Goal: Communication & Community: Answer question/provide support

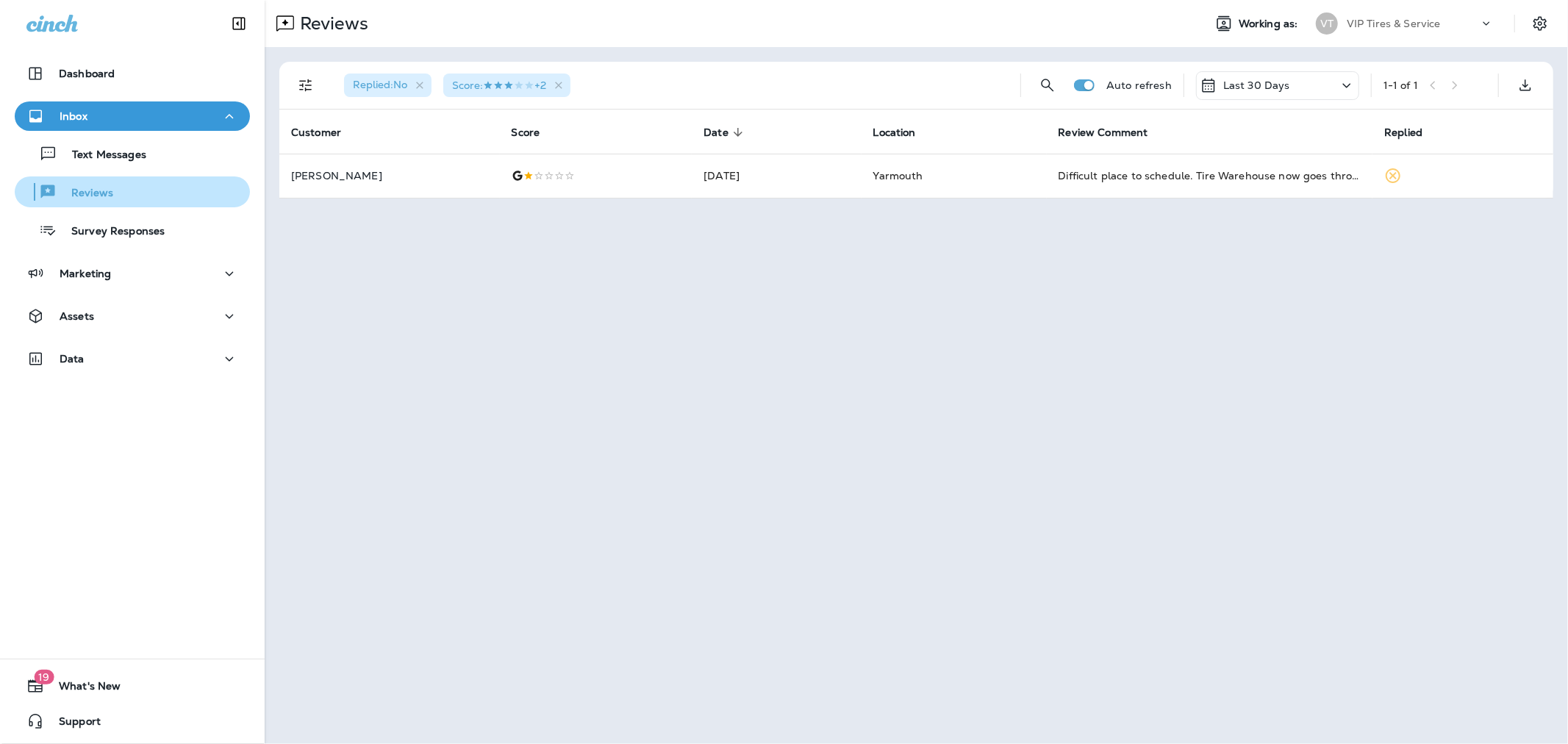
click at [81, 192] on p "Reviews" at bounding box center [85, 194] width 57 height 14
click at [563, 83] on icon "button" at bounding box center [558, 85] width 7 height 7
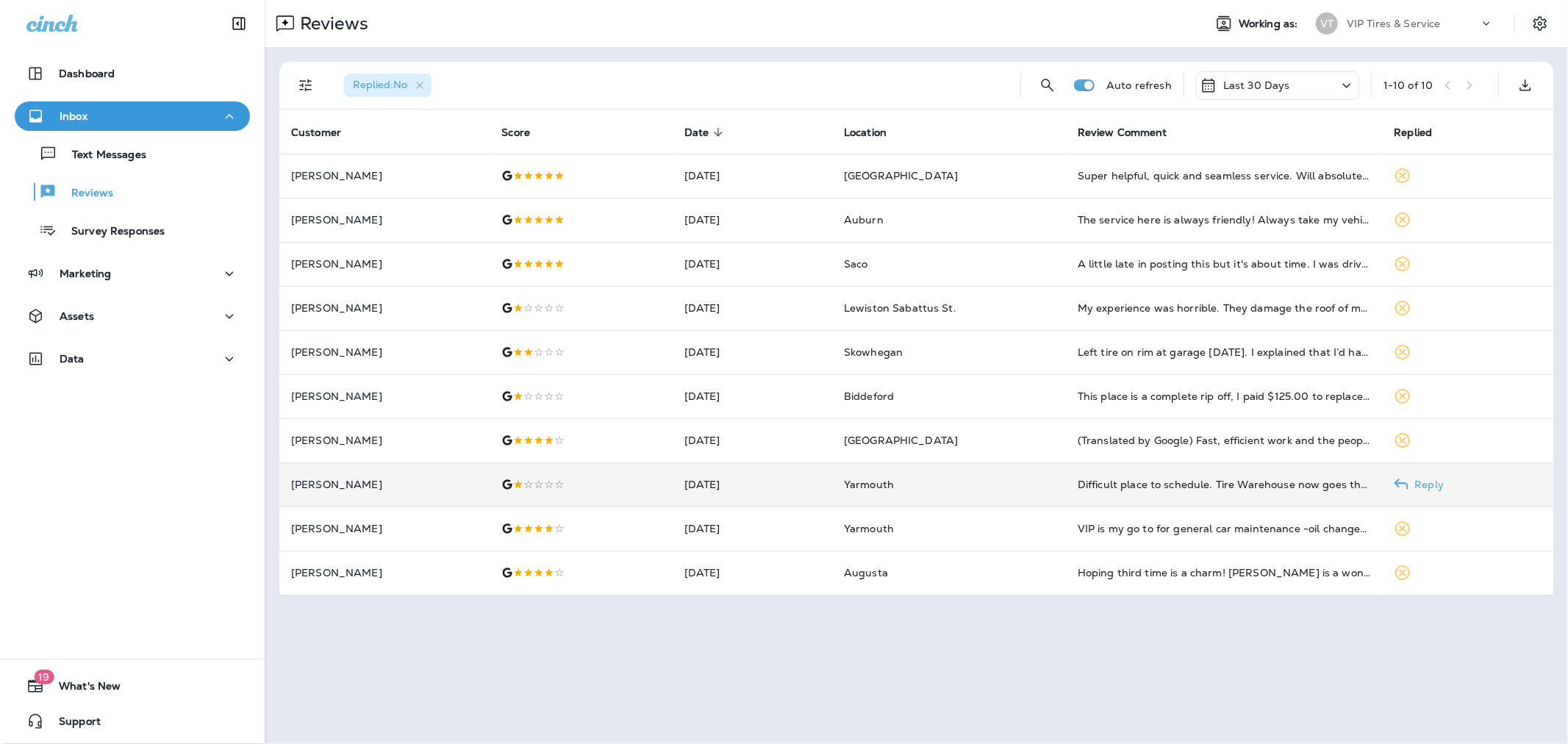
click at [424, 488] on p "[PERSON_NAME]" at bounding box center [384, 484] width 187 height 12
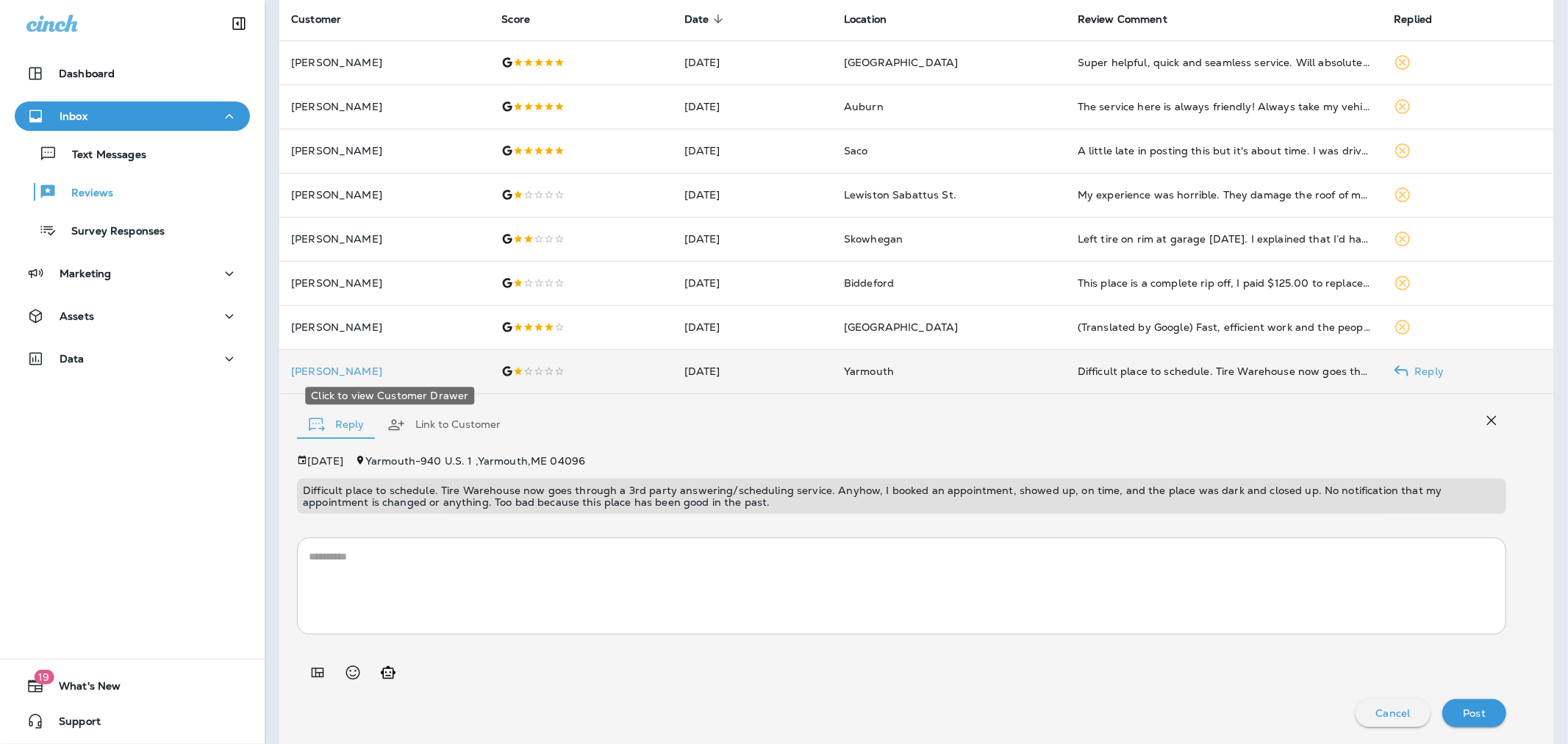
click at [327, 369] on p "[PERSON_NAME]" at bounding box center [384, 371] width 187 height 12
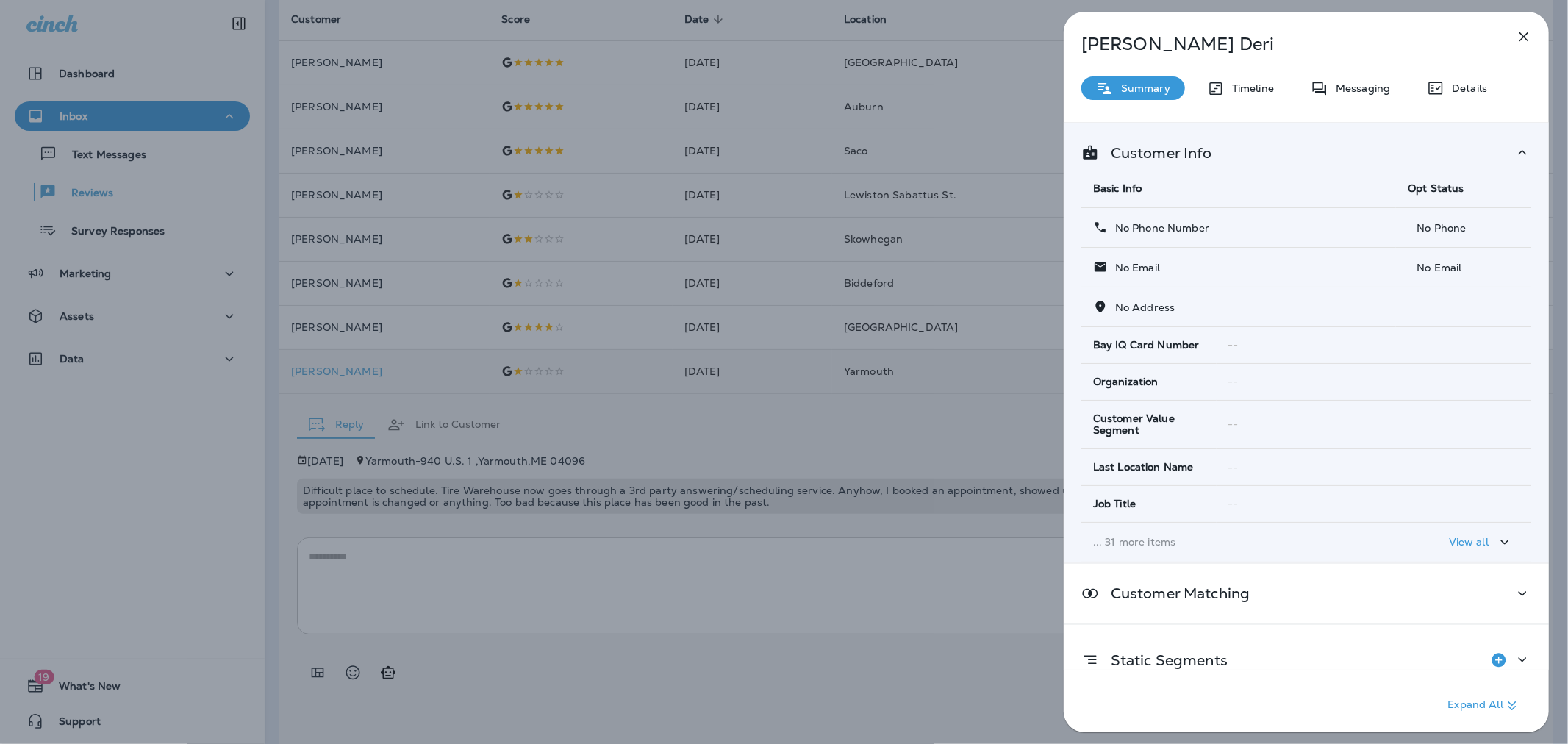
click at [572, 504] on div "[PERSON_NAME] Summary Timeline Messaging Details Customer Info Basic Info Opt S…" at bounding box center [784, 372] width 1568 height 744
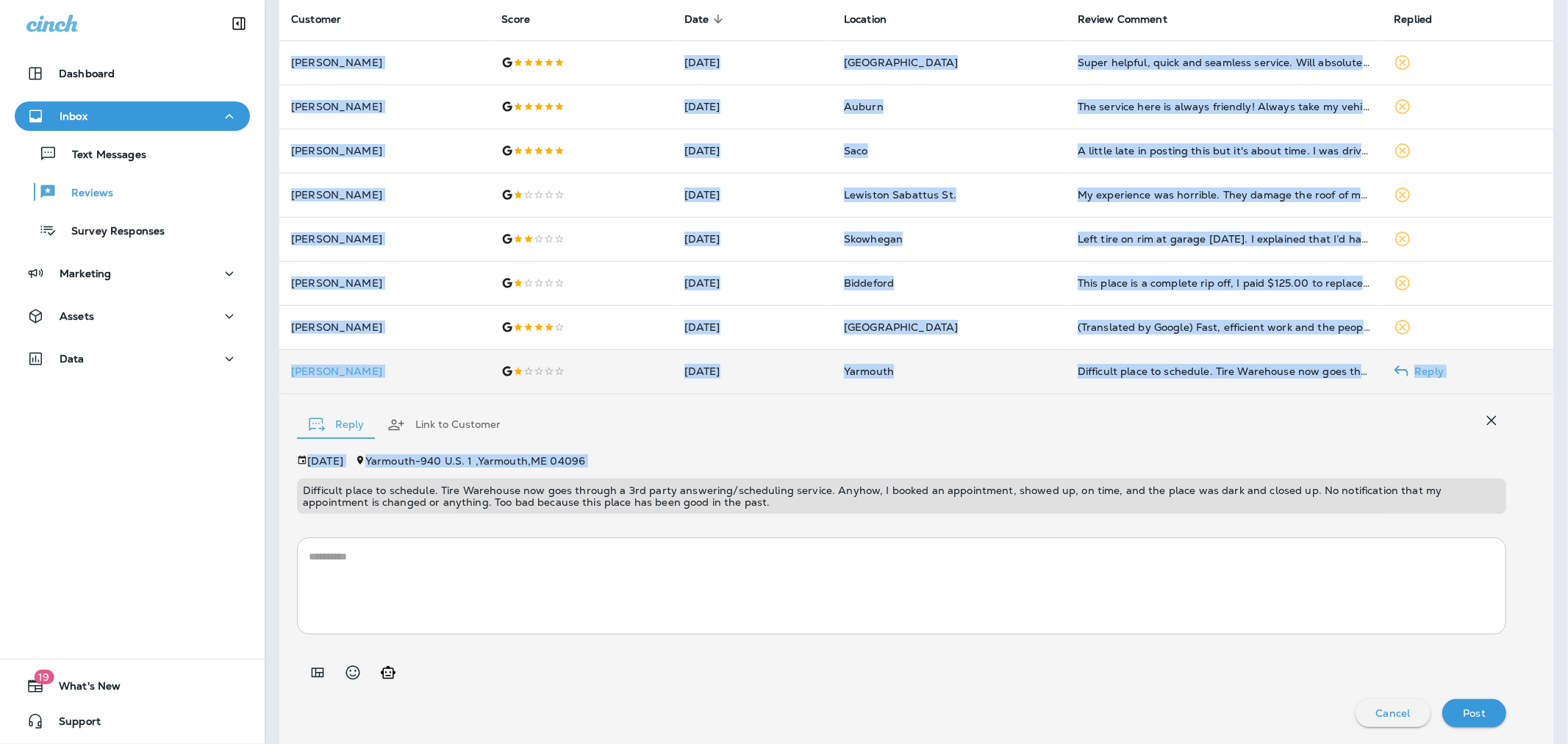
drag, startPoint x: 703, startPoint y: 500, endPoint x: 282, endPoint y: 488, distance: 421.2
copy table "Customer Score Date sorted descending Location Review Comment Replied [PERSON_N…"
click at [608, 484] on p "Difficult place to schedule. Tire Warehouse now goes through a 3rd party answer…" at bounding box center [902, 496] width 1198 height 24
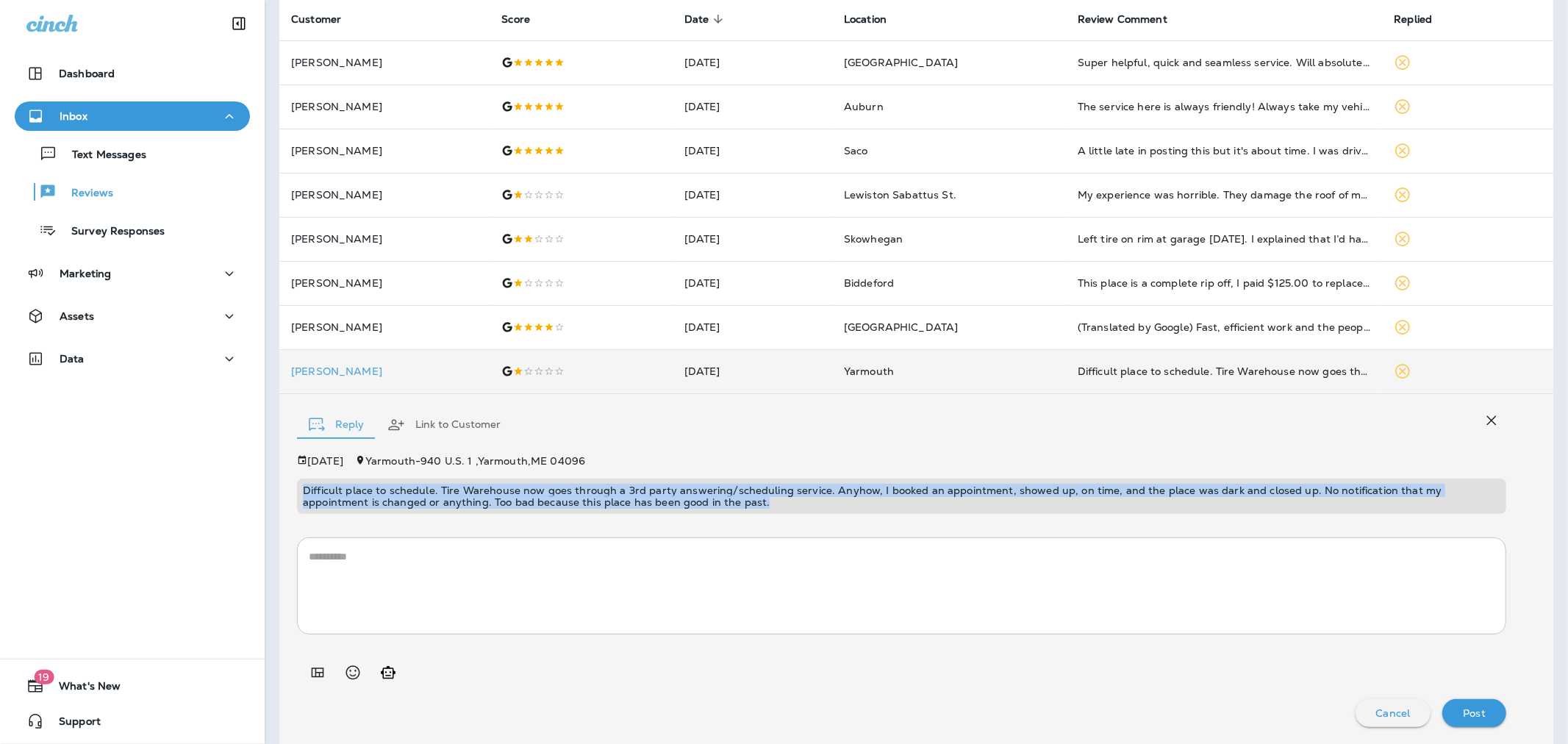
drag, startPoint x: 695, startPoint y: 497, endPoint x: 291, endPoint y: 494, distance: 404.0
click at [291, 494] on div "Reply Link to Customer [DATE] [GEOGRAPHIC_DATA] - 940 U.S. 1 , [GEOGRAPHIC_DATA…" at bounding box center [916, 569] width 1274 height 350
copy p "Difficult place to schedule. Tire Warehouse now goes through a 3rd party answer…"
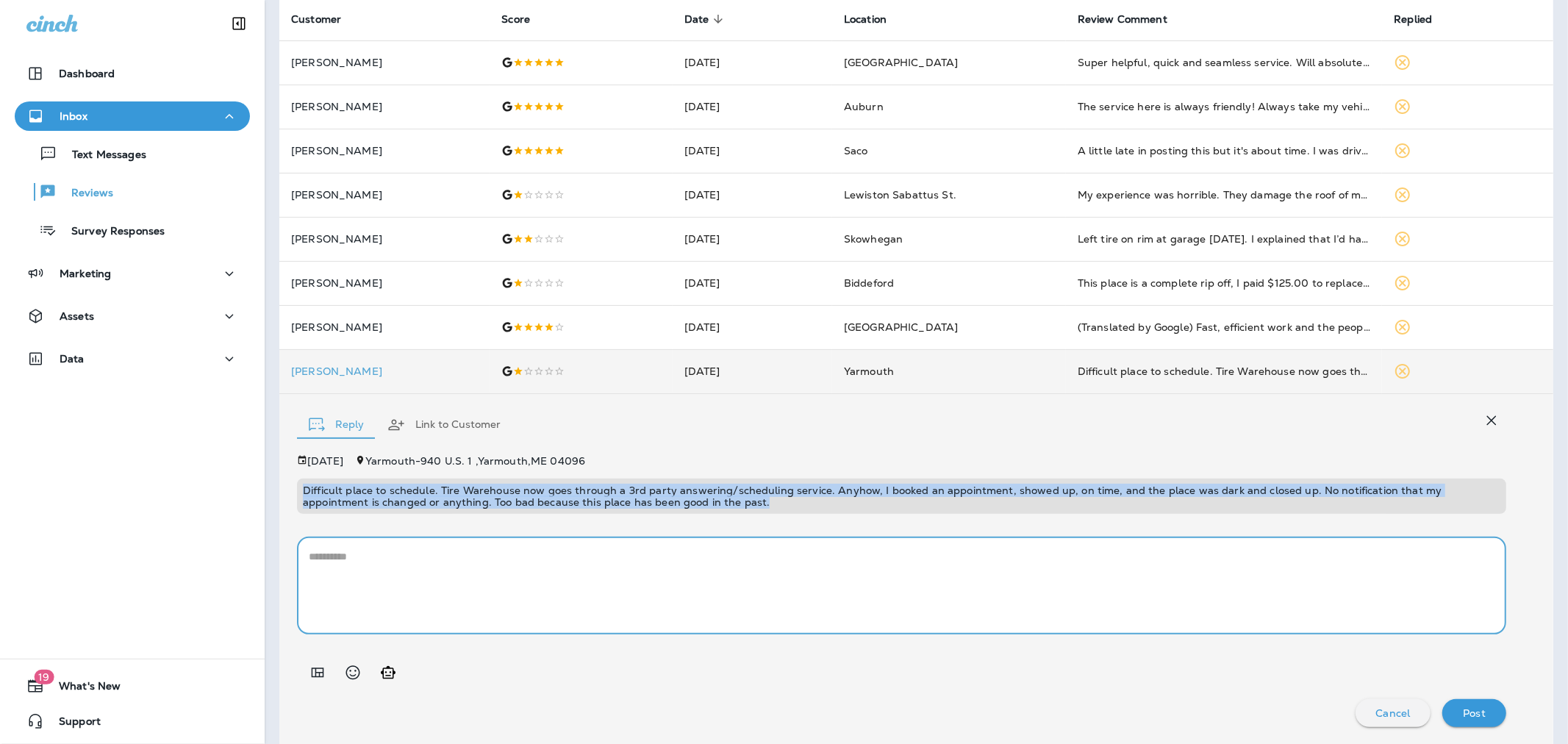
drag, startPoint x: 496, startPoint y: 594, endPoint x: 445, endPoint y: 553, distance: 65.4
click at [494, 592] on textarea at bounding box center [902, 586] width 1186 height 74
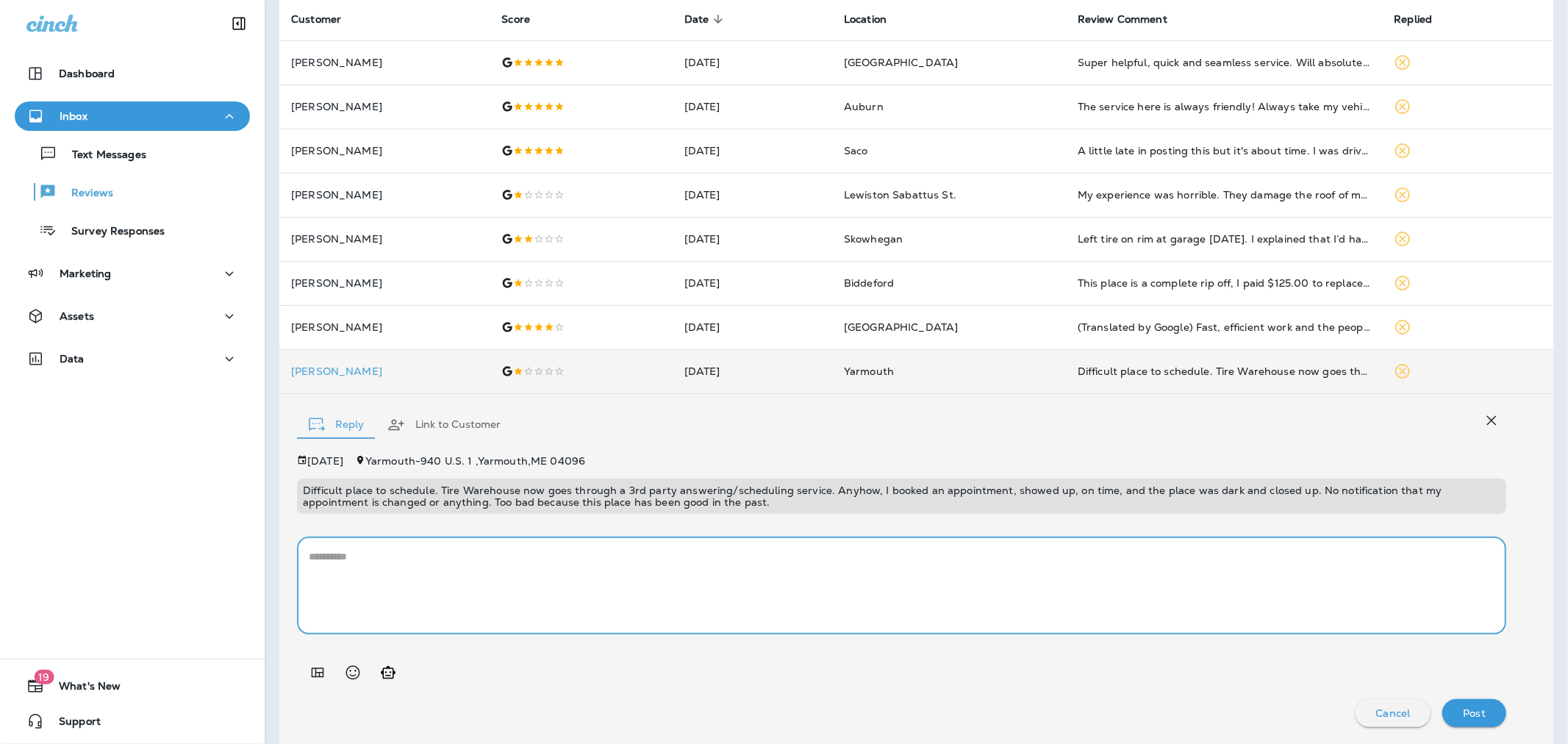
paste textarea "**********"
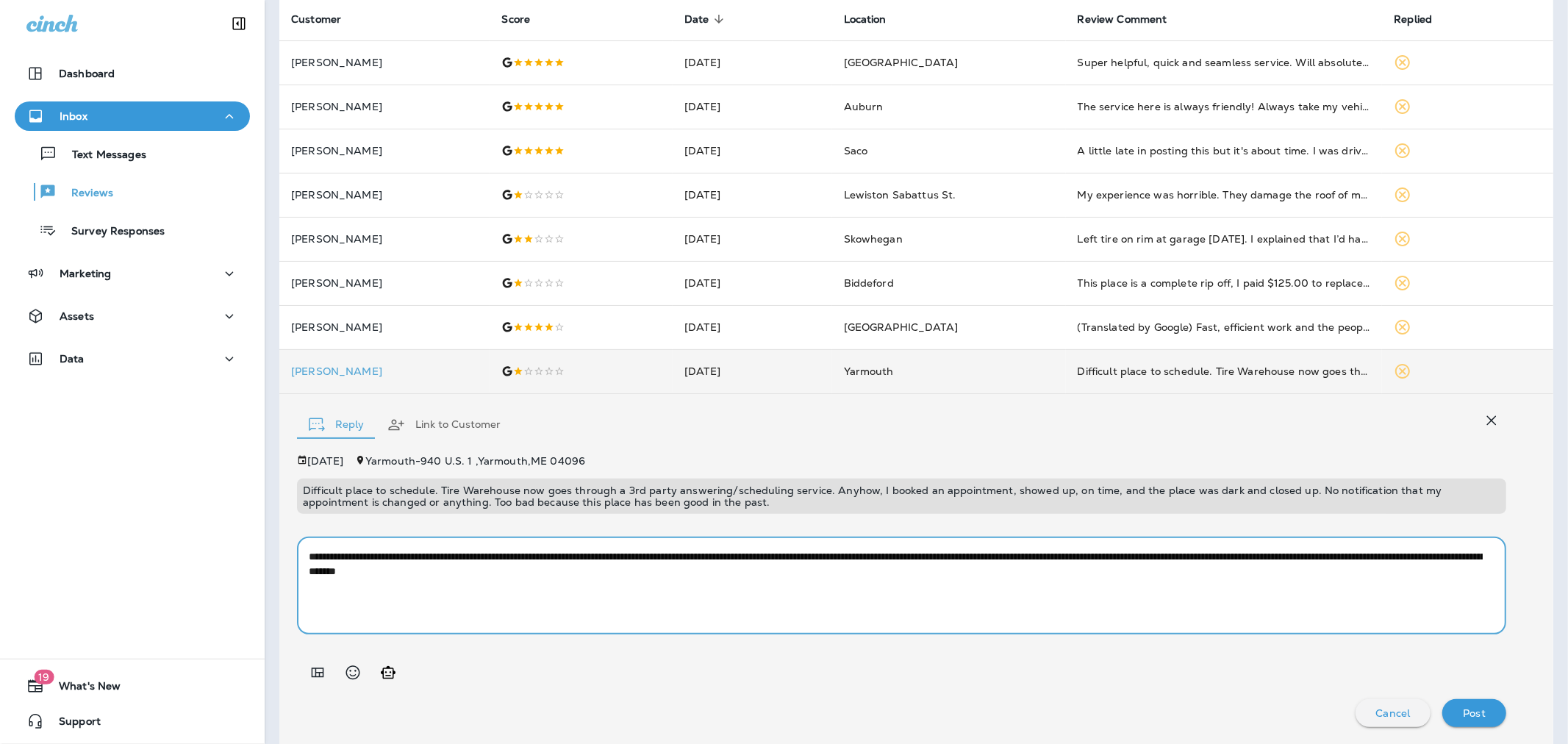
drag, startPoint x: 413, startPoint y: 554, endPoint x: 324, endPoint y: 557, distance: 89.1
click at [324, 557] on textarea "**********" at bounding box center [896, 586] width 1174 height 74
drag, startPoint x: 1199, startPoint y: 552, endPoint x: 1188, endPoint y: 555, distance: 11.4
click at [1188, 555] on textarea "**********" at bounding box center [896, 586] width 1174 height 74
click at [1192, 566] on textarea "**********" at bounding box center [896, 586] width 1174 height 74
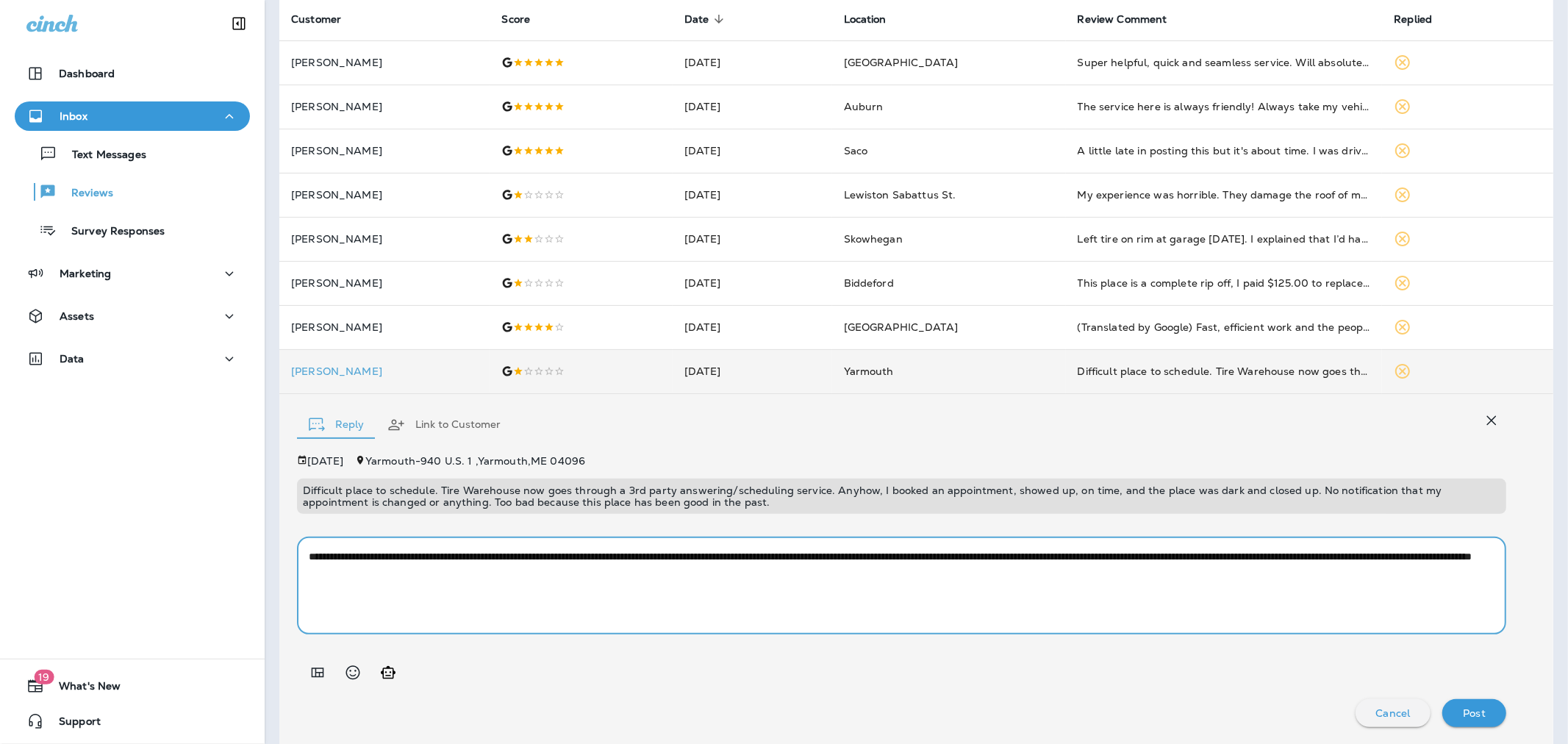
type textarea "**********"
click at [1468, 707] on p "Post" at bounding box center [1474, 713] width 23 height 12
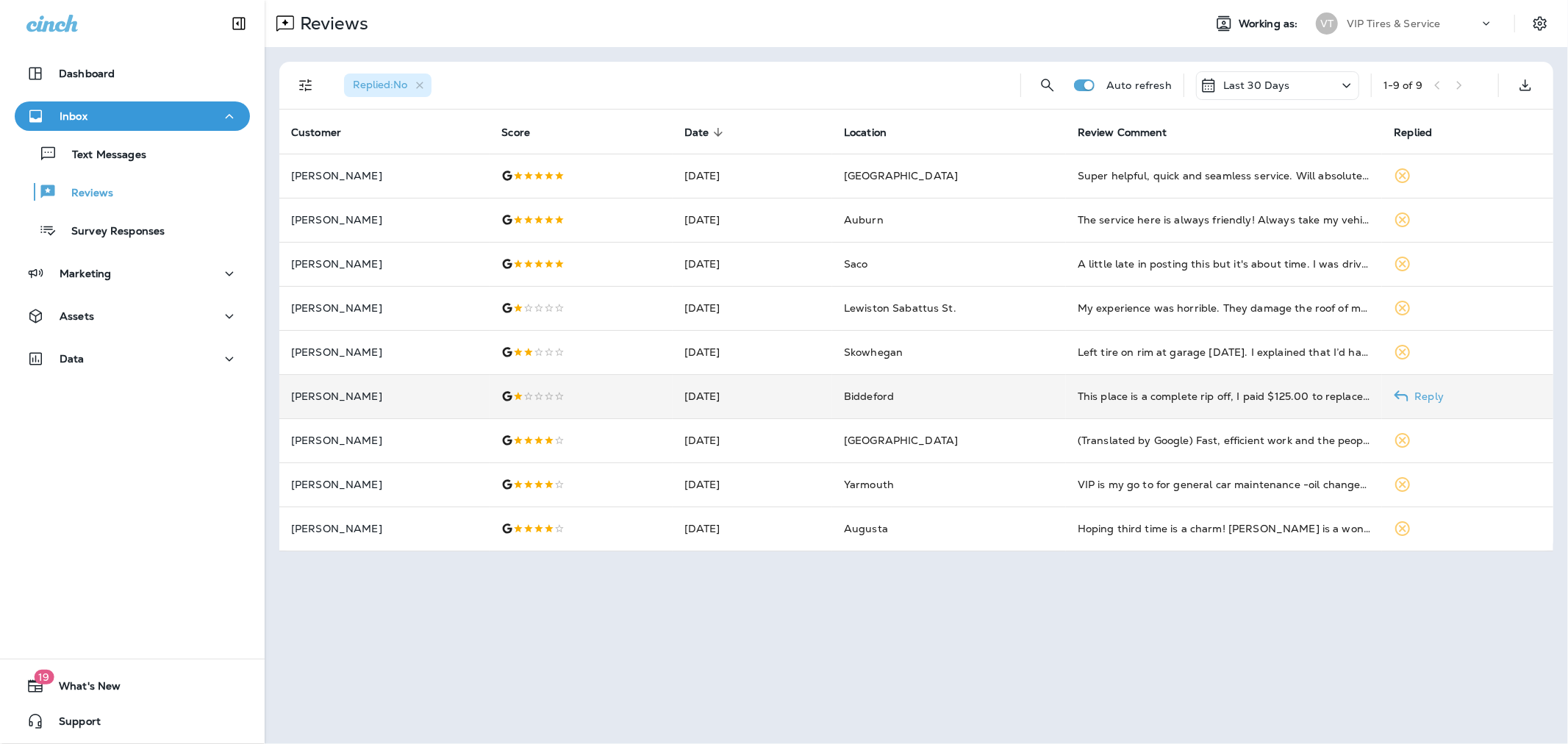
click at [388, 385] on td "[PERSON_NAME]" at bounding box center [384, 396] width 211 height 44
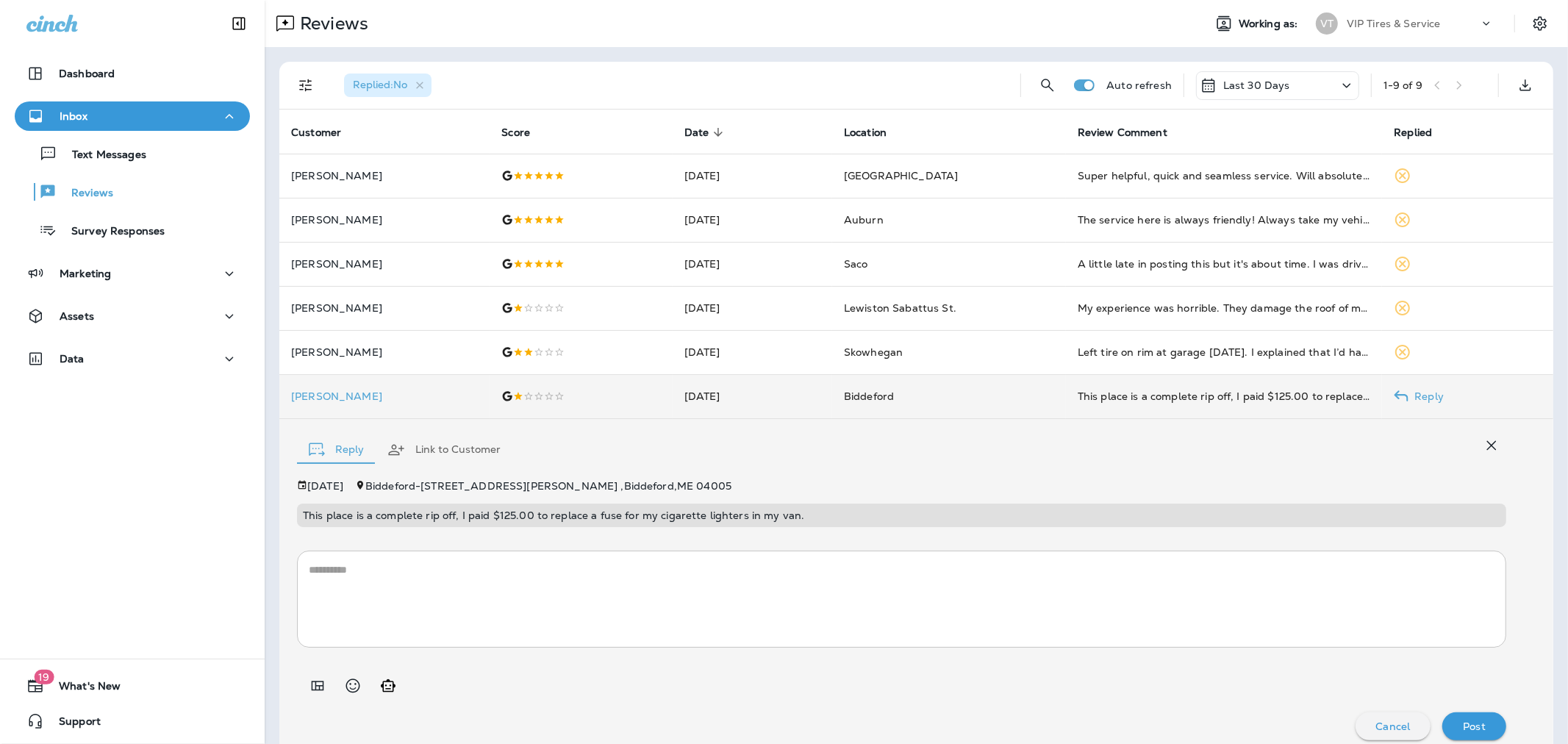
scroll to position [13, 0]
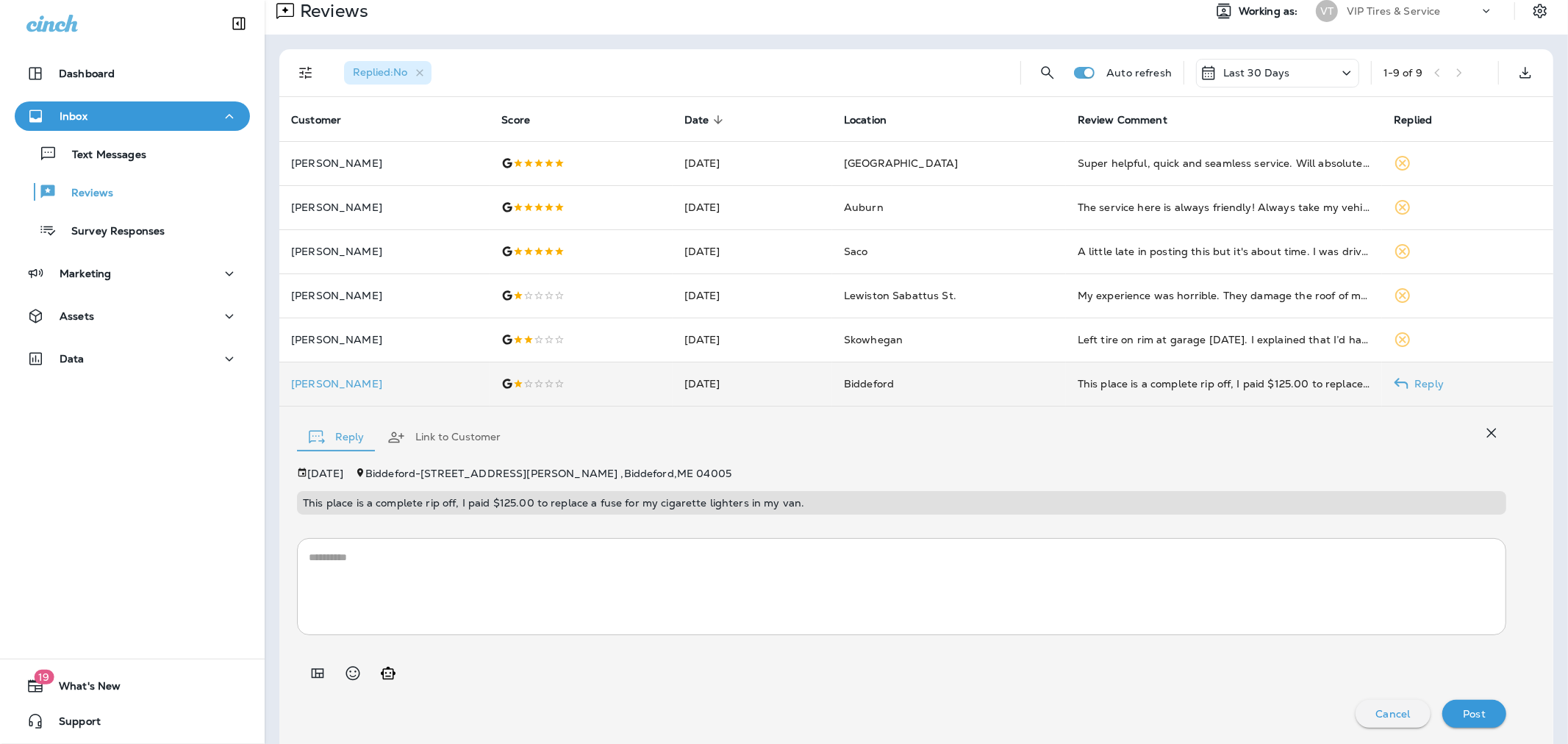
click at [336, 387] on p "[PERSON_NAME]" at bounding box center [384, 383] width 187 height 12
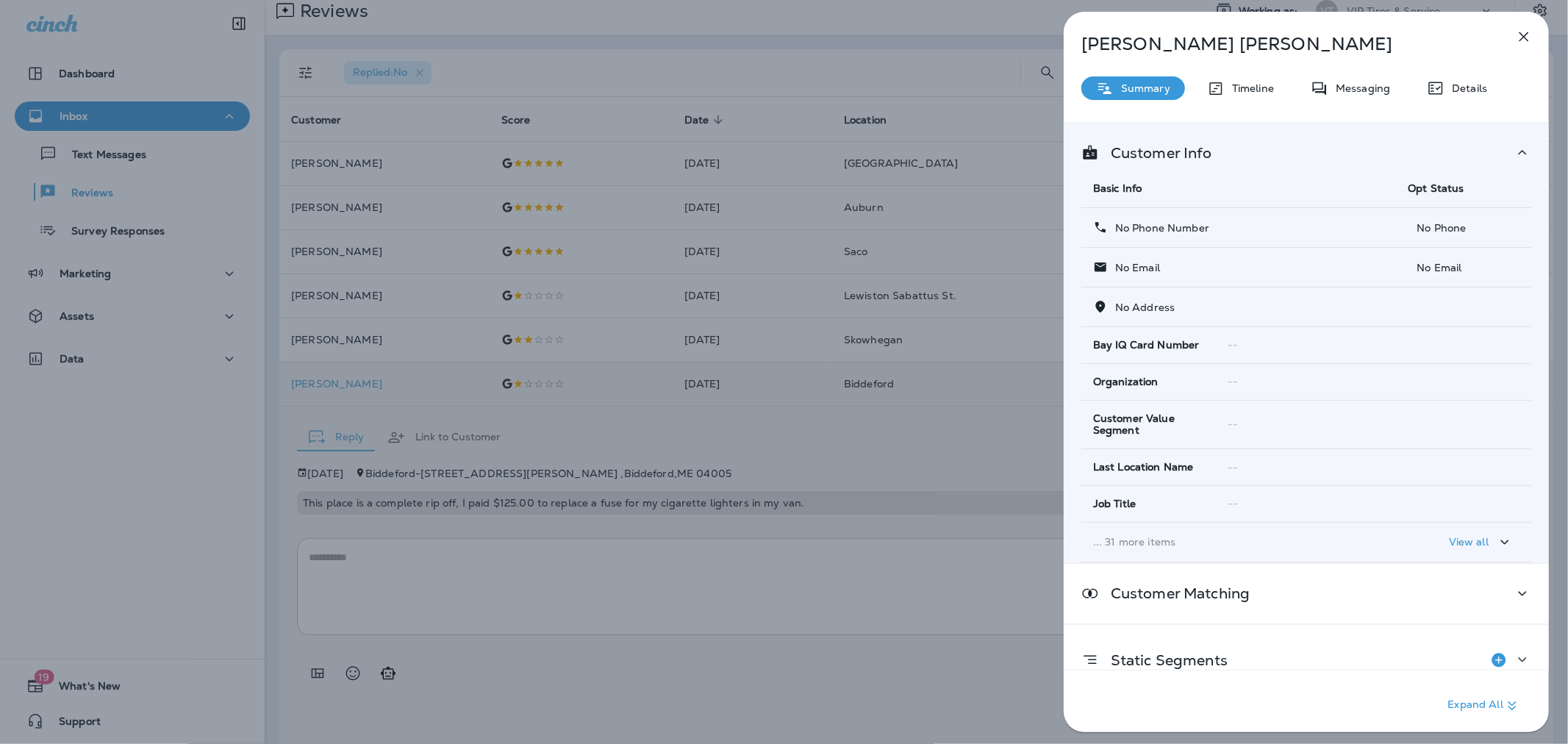
click at [760, 460] on div "[PERSON_NAME] Summary Timeline Messaging Details Customer Info Basic Info Opt S…" at bounding box center [784, 372] width 1568 height 744
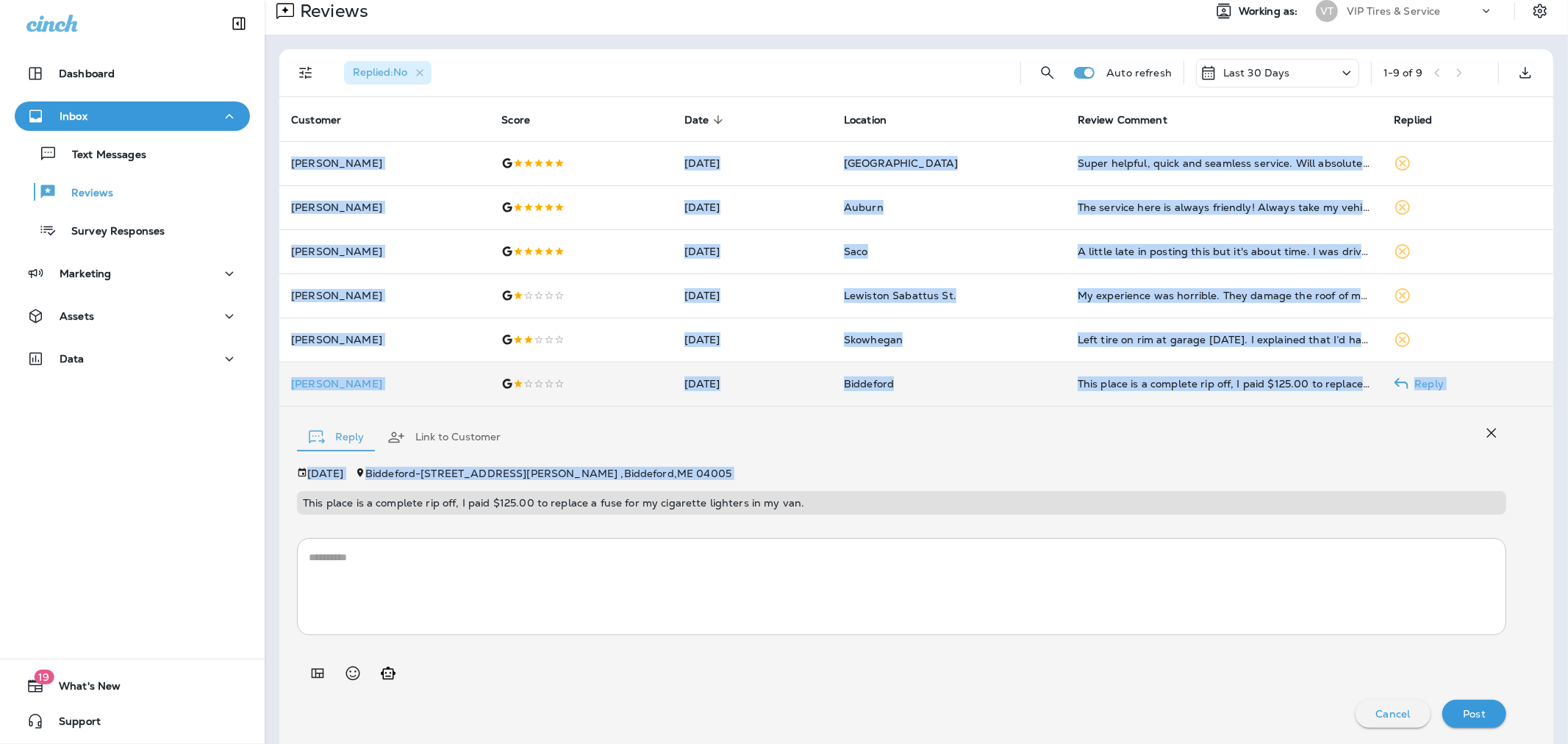
drag, startPoint x: 817, startPoint y: 497, endPoint x: 303, endPoint y: 495, distance: 514.0
click at [346, 519] on div "[DATE] [GEOGRAPHIC_DATA] - [STREET_ADDRESS][PERSON_NAME] This place is a comple…" at bounding box center [902, 597] width 1210 height 260
click at [813, 495] on div "This place is a complete rip off, I paid $125.00 to replace a fuse for my cigar…" at bounding box center [902, 503] width 1210 height 24
click at [788, 501] on p "This place is a complete rip off, I paid $125.00 to replace a fuse for my cigar…" at bounding box center [902, 502] width 1198 height 12
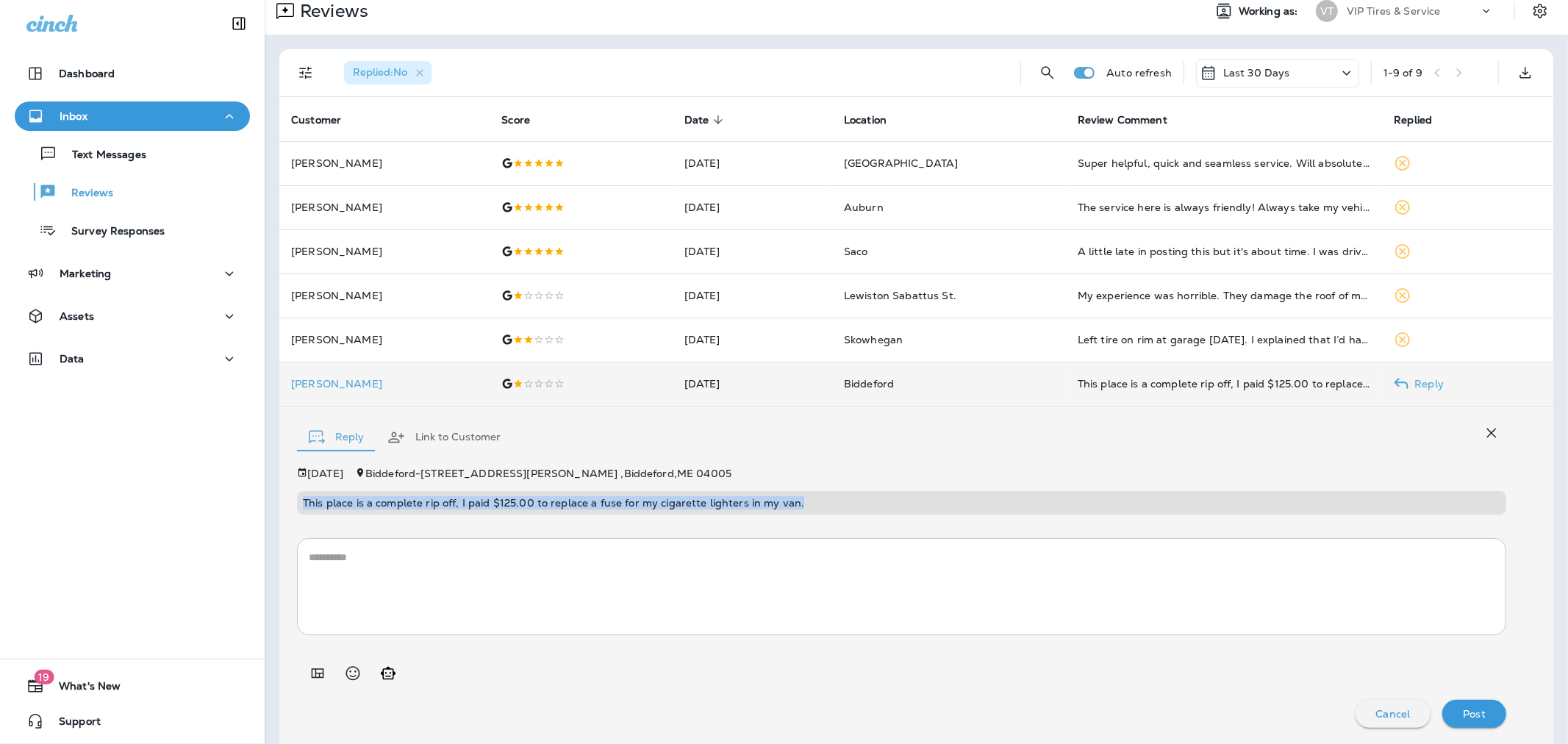
drag, startPoint x: 788, startPoint y: 501, endPoint x: 314, endPoint y: 494, distance: 474.1
click at [313, 497] on p "This place is a complete rip off, I paid $125.00 to replace a fuse for my cigar…" at bounding box center [902, 502] width 1198 height 12
click at [799, 545] on div "* ​" at bounding box center [902, 586] width 1210 height 97
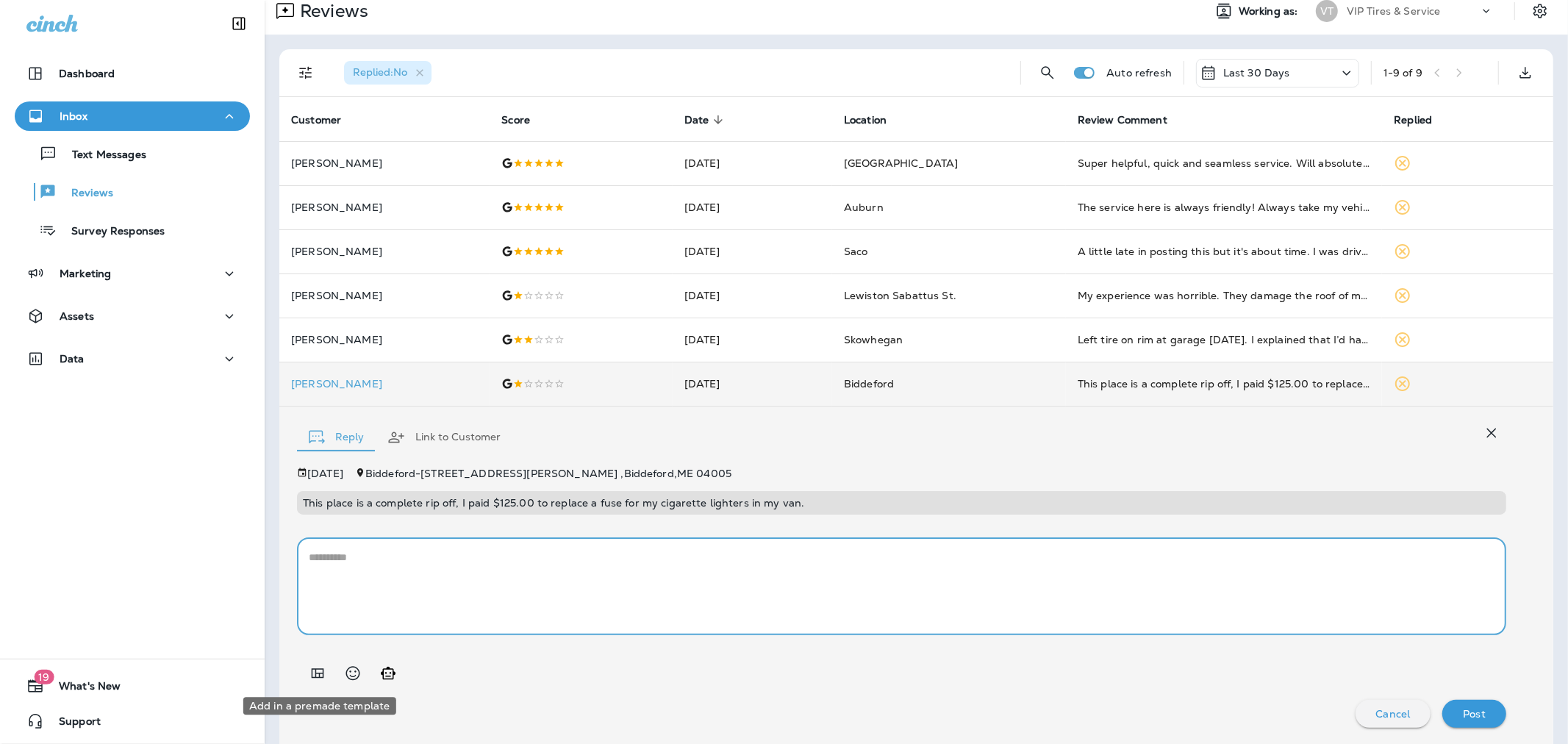
click at [311, 669] on icon "Add in a premade template" at bounding box center [318, 673] width 17 height 17
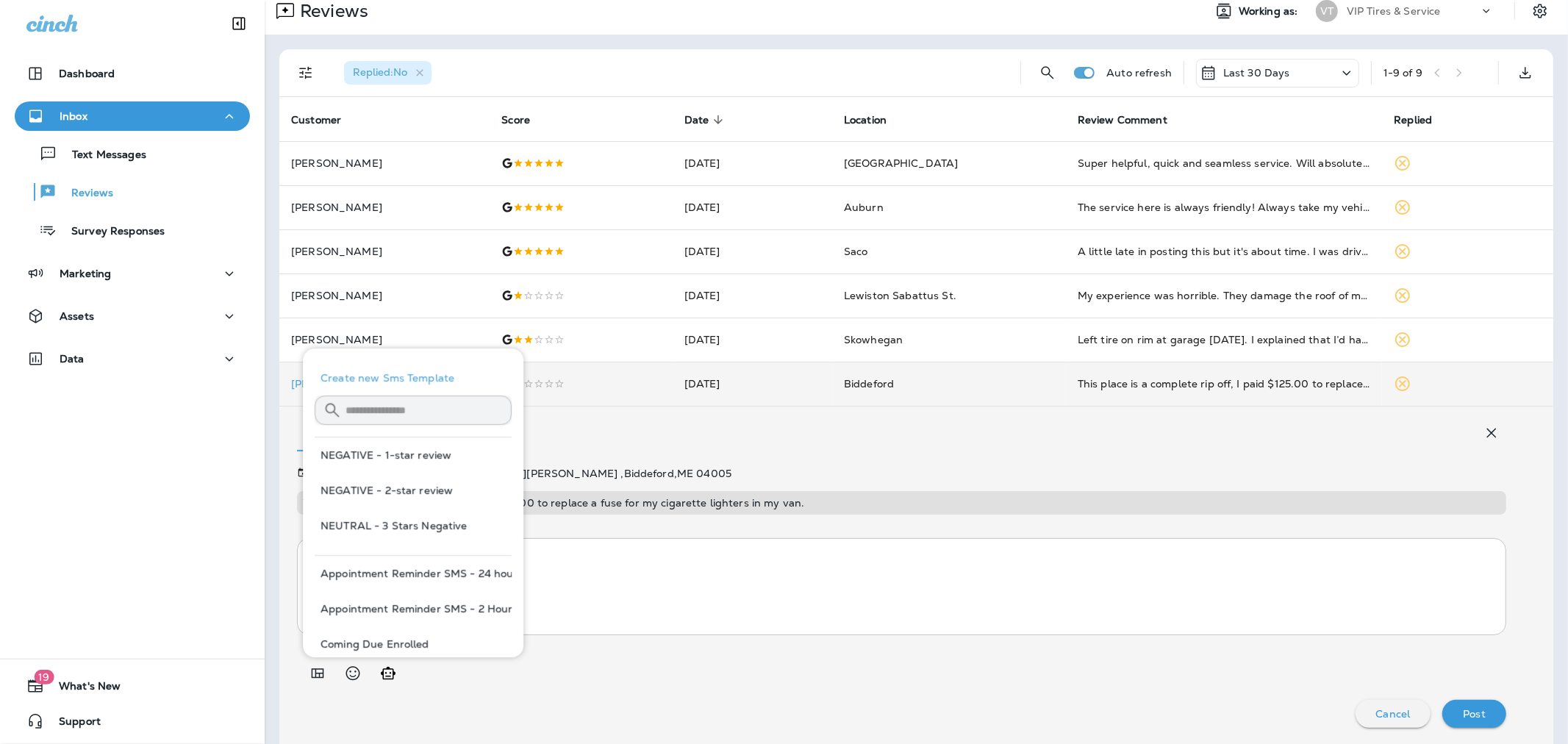
click at [373, 464] on button "NEGATIVE - 1-star review" at bounding box center [413, 455] width 197 height 35
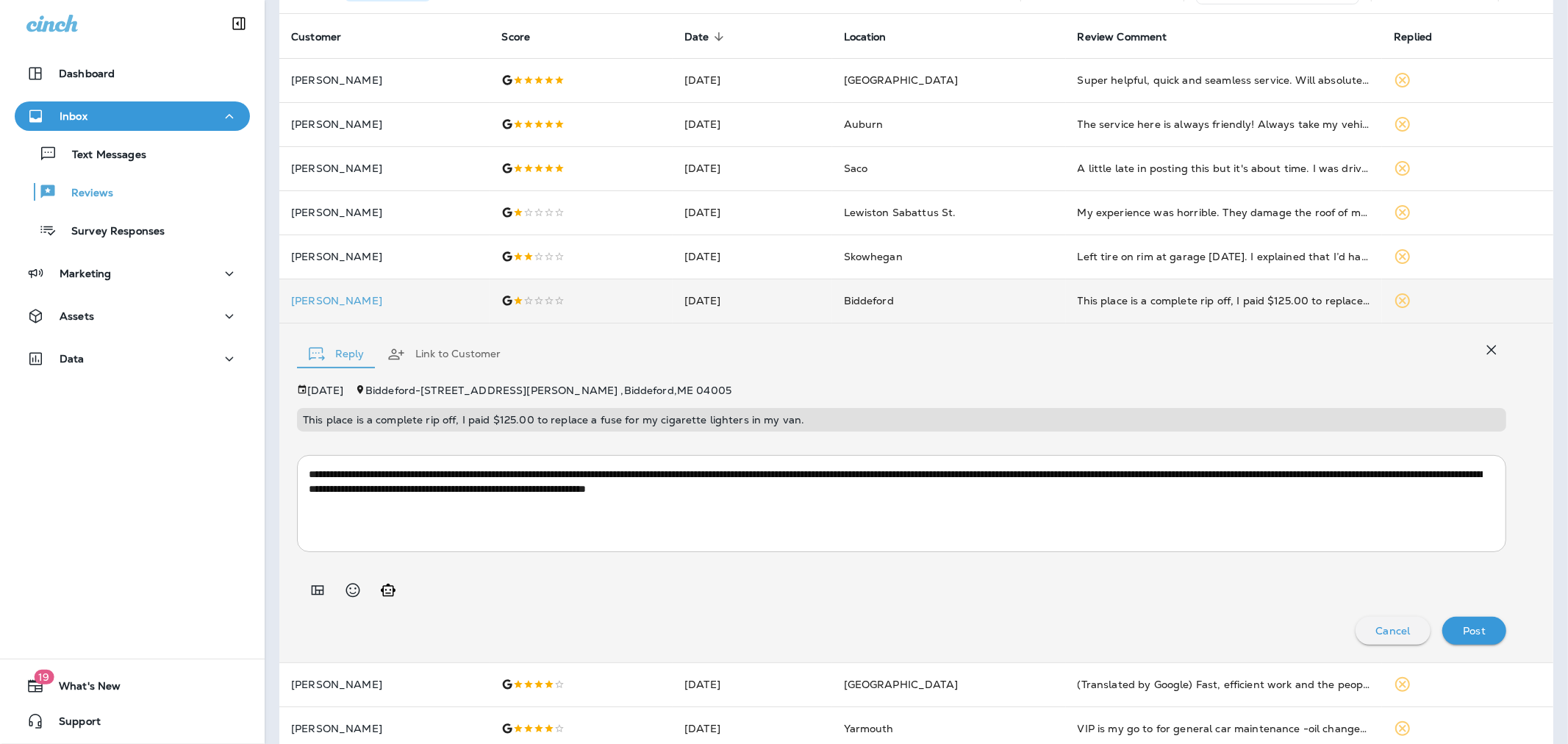
scroll to position [160, 0]
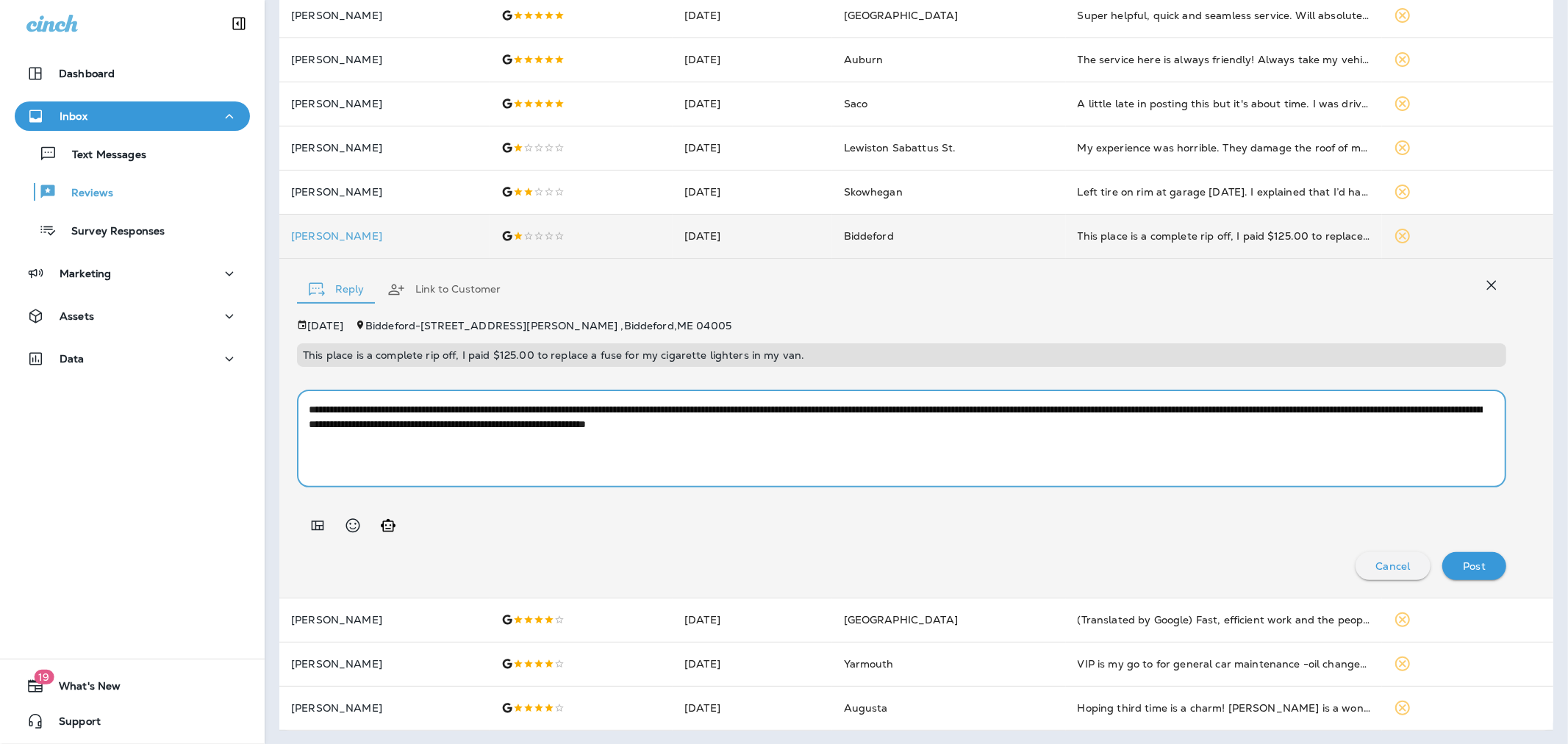
drag, startPoint x: 523, startPoint y: 424, endPoint x: 481, endPoint y: 428, distance: 42.2
click at [481, 428] on textarea "**********" at bounding box center [896, 439] width 1174 height 74
type textarea "**********"
click at [1473, 568] on p "Post" at bounding box center [1474, 566] width 23 height 12
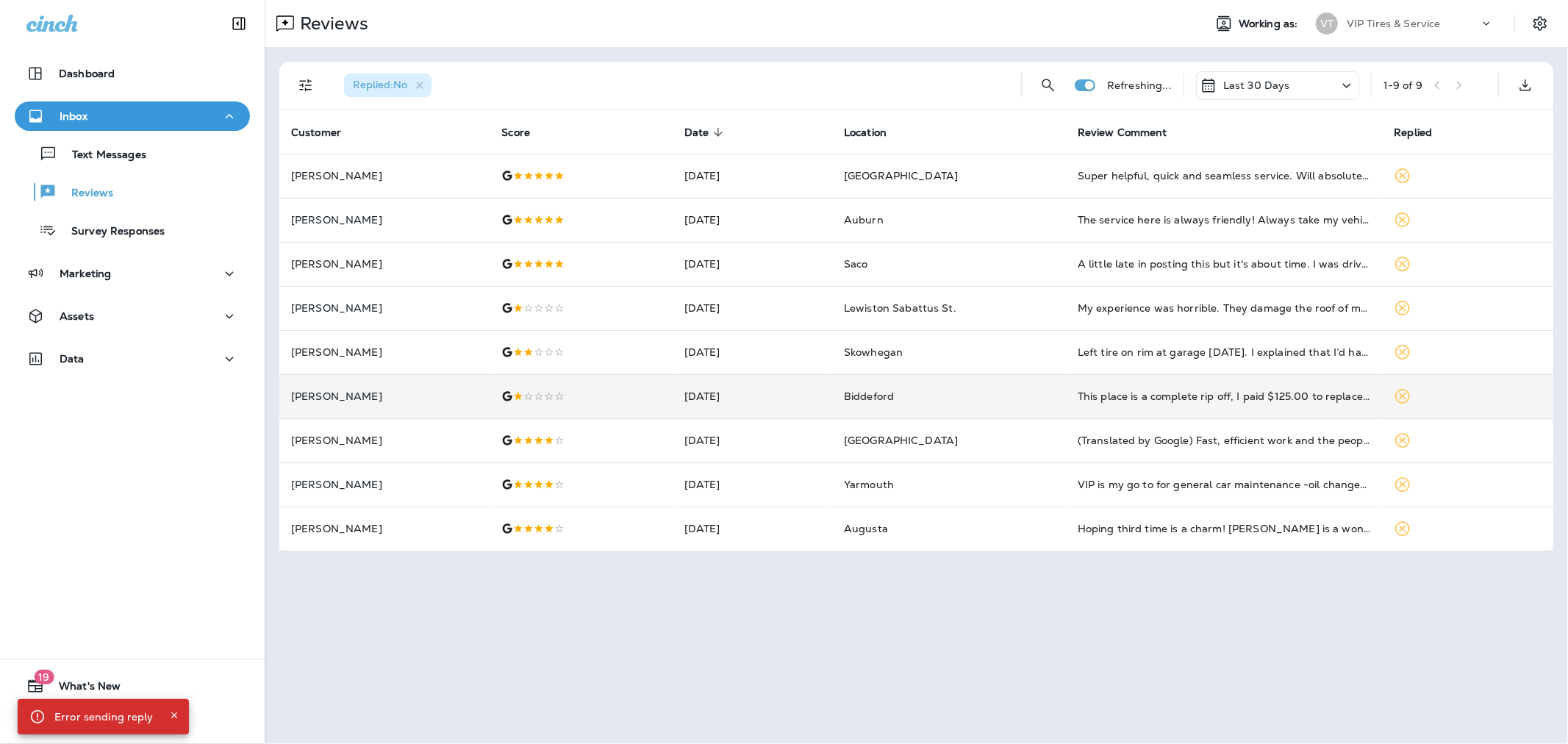
scroll to position [0, 0]
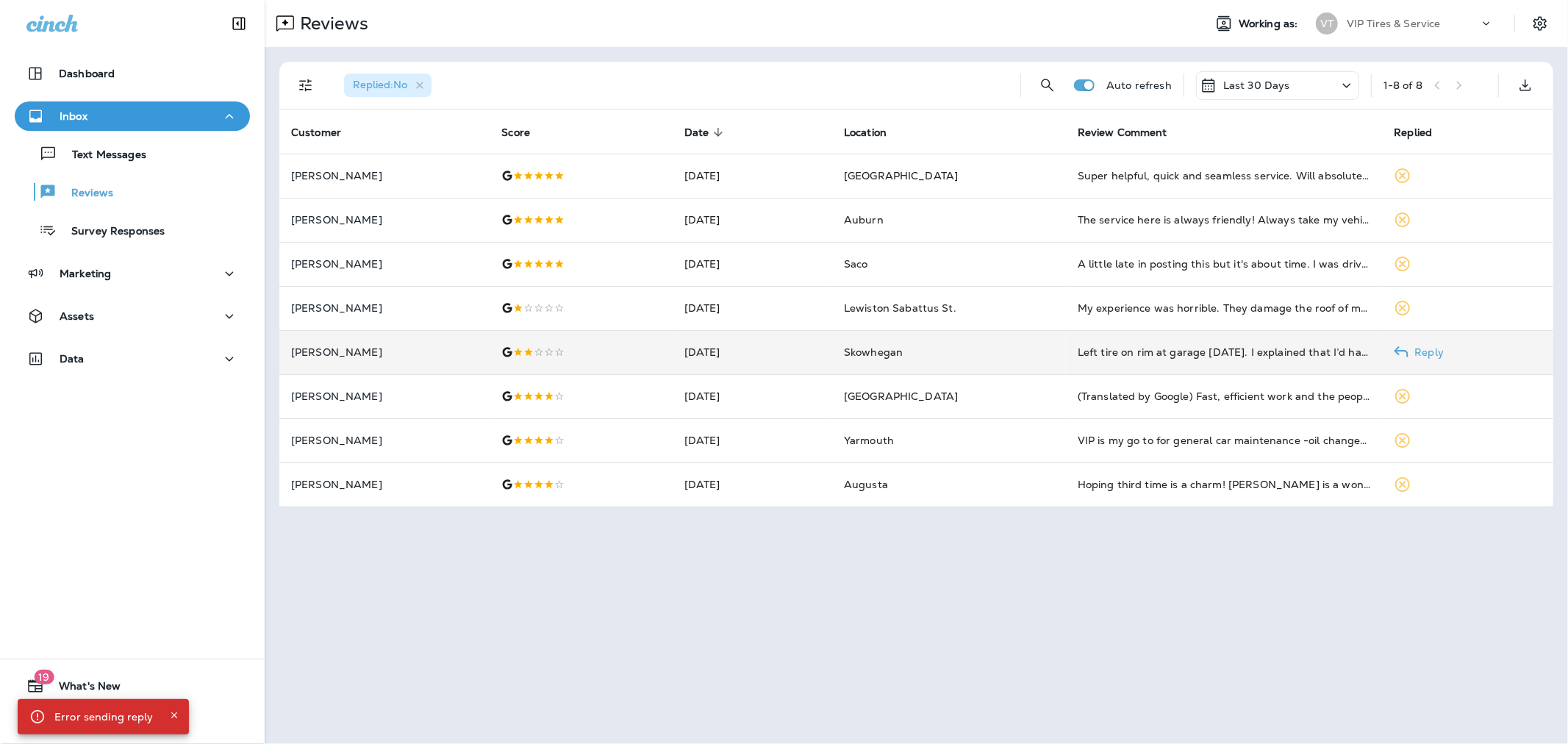
click at [461, 350] on p "[PERSON_NAME]" at bounding box center [384, 352] width 187 height 12
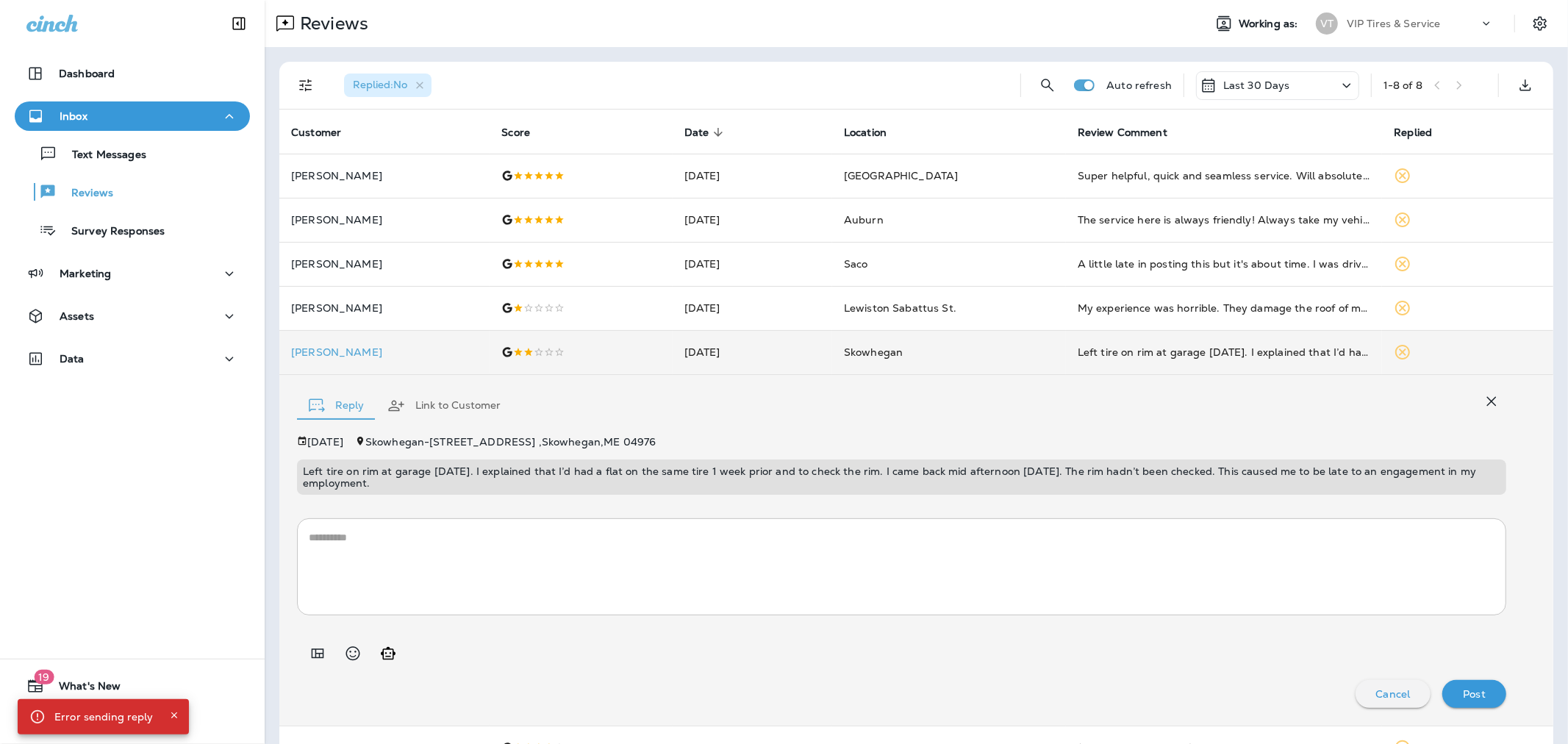
drag, startPoint x: 381, startPoint y: 488, endPoint x: 285, endPoint y: 473, distance: 97.2
click at [285, 473] on div "Reply Link to Customer [DATE] [GEOGRAPHIC_DATA] - [STREET_ADDRESS] Left tire on…" at bounding box center [916, 550] width 1274 height 350
copy p "Left tire on rim at garage [DATE]. I explained that I’d had a flat on the same …"
click at [340, 351] on p "[PERSON_NAME]" at bounding box center [384, 352] width 187 height 12
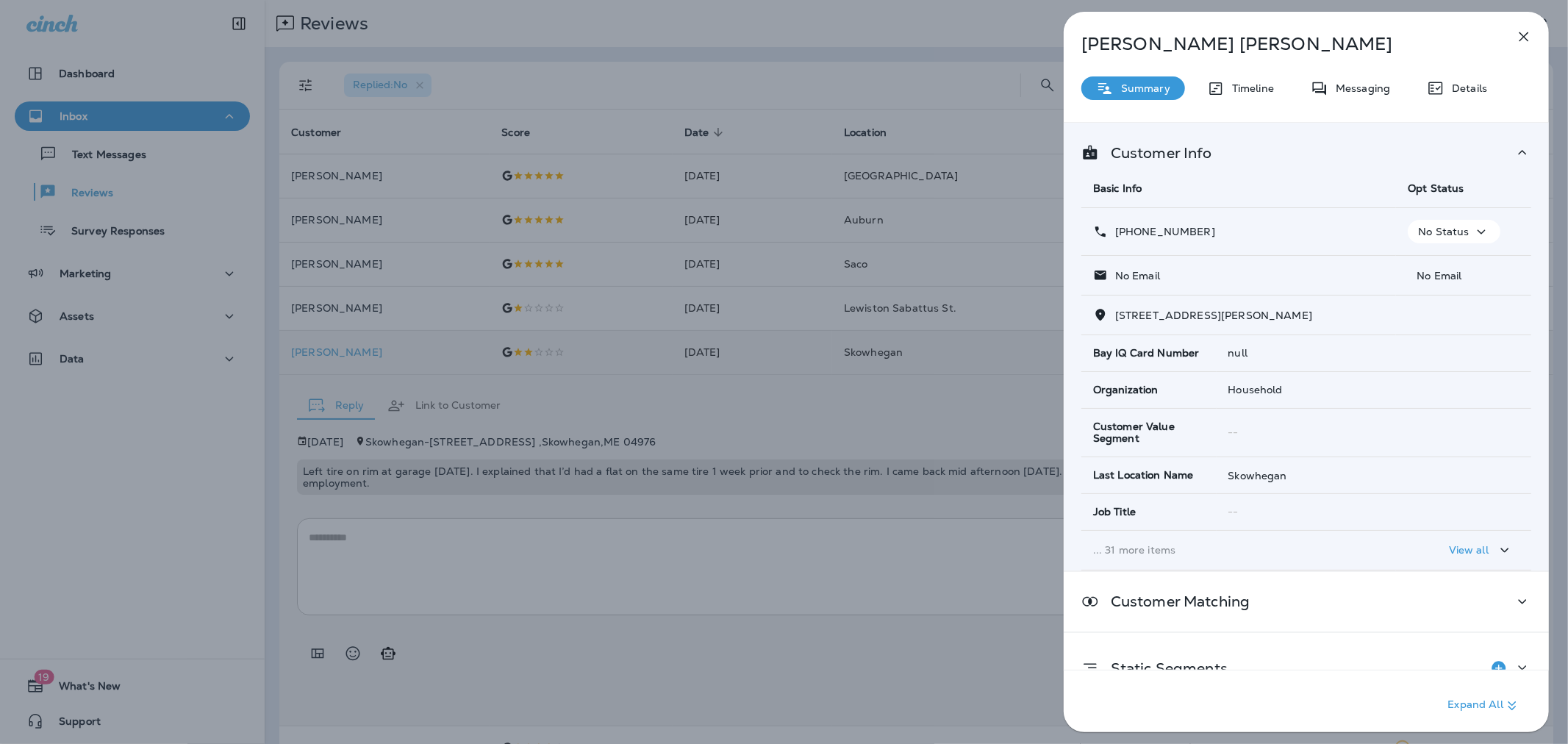
click at [832, 541] on div "[PERSON_NAME] Summary Timeline Messaging Details Customer Info Basic Info Opt S…" at bounding box center [784, 372] width 1568 height 744
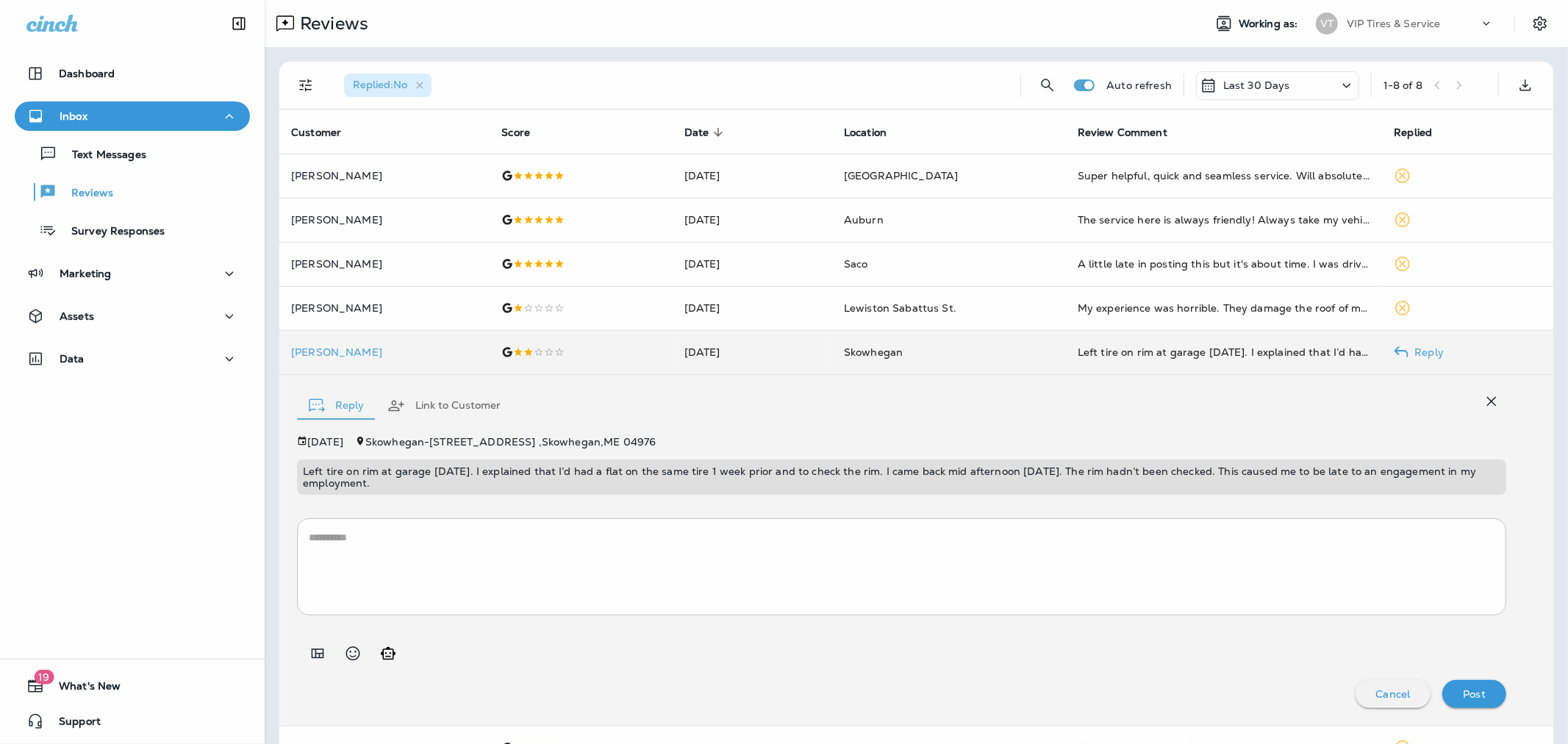
click at [493, 541] on div at bounding box center [784, 372] width 1568 height 744
click at [299, 654] on div at bounding box center [314, 653] width 35 height 29
click at [313, 645] on icon "Add in a premade template" at bounding box center [318, 653] width 17 height 17
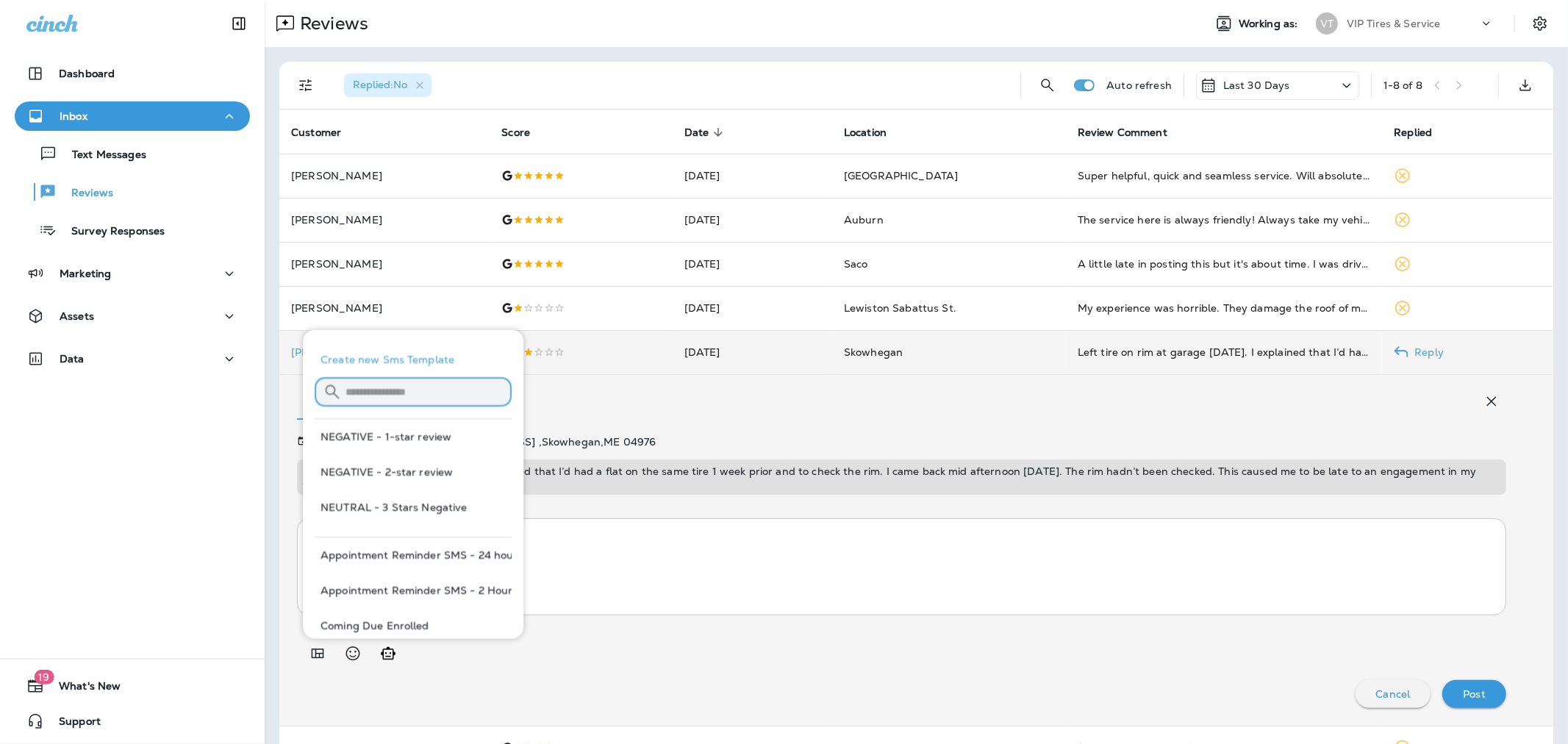
click at [425, 384] on input "text" at bounding box center [428, 391] width 166 height 39
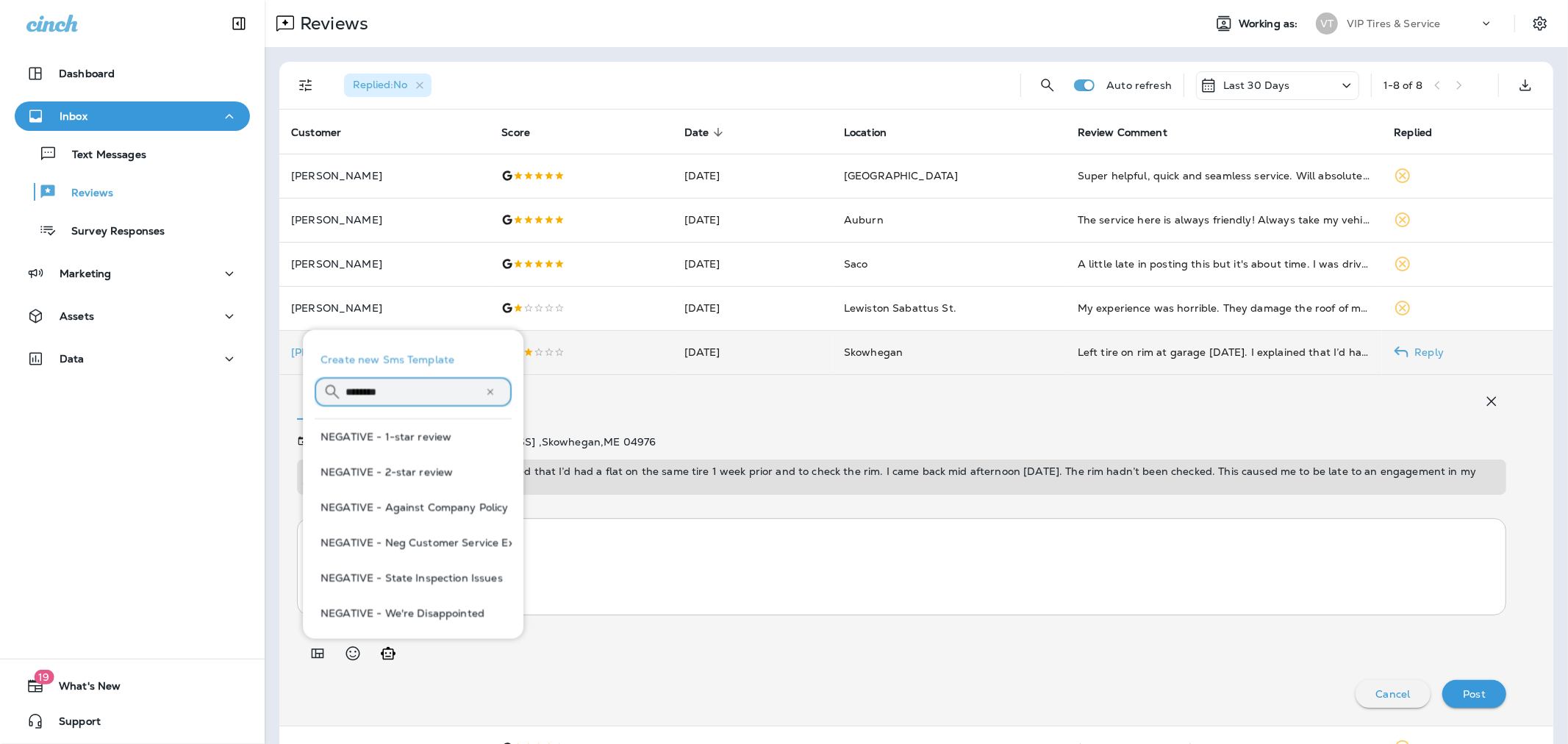
type input "********"
click at [471, 544] on button "NEGATIVE - Neg Customer Service Exp" at bounding box center [413, 542] width 197 height 35
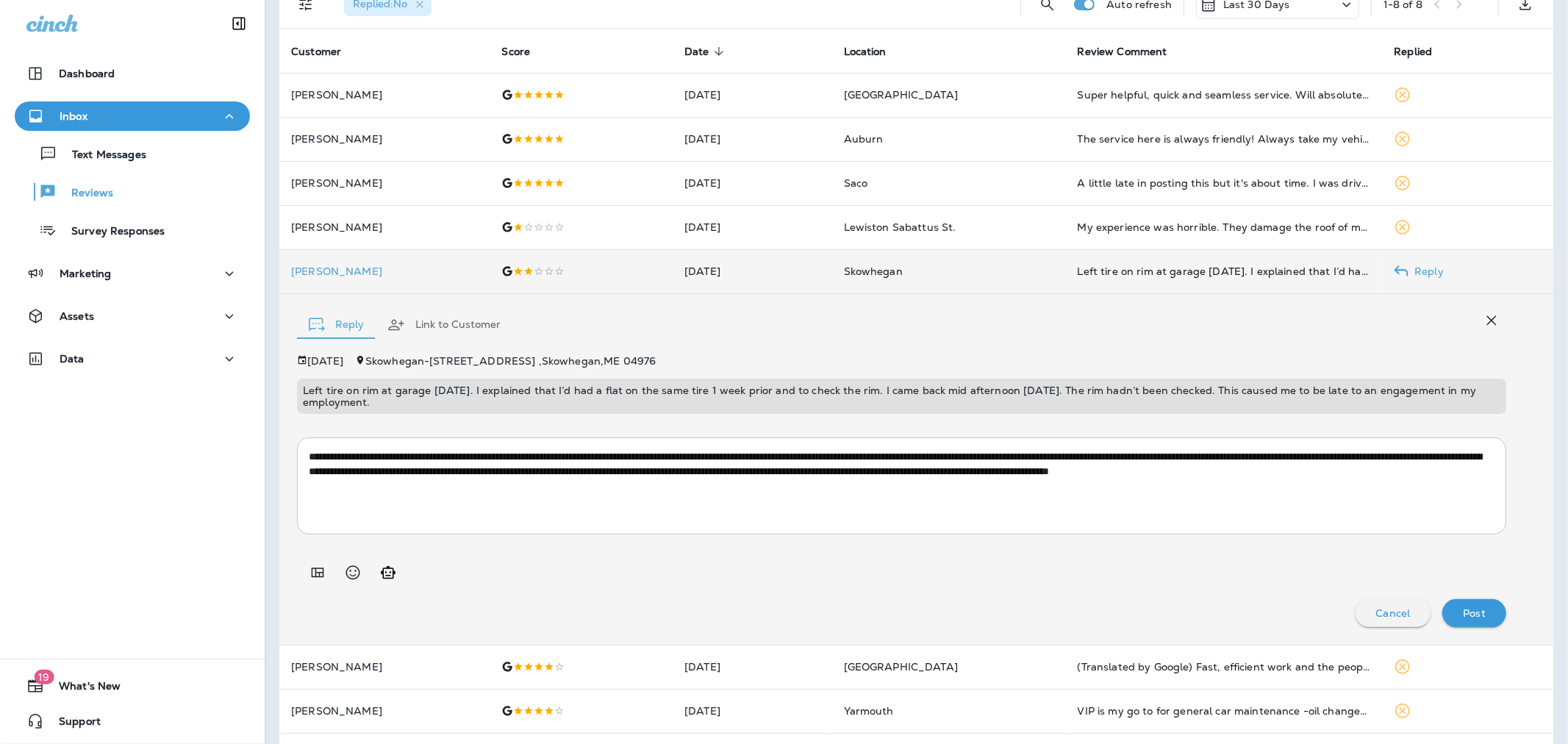
scroll to position [82, 0]
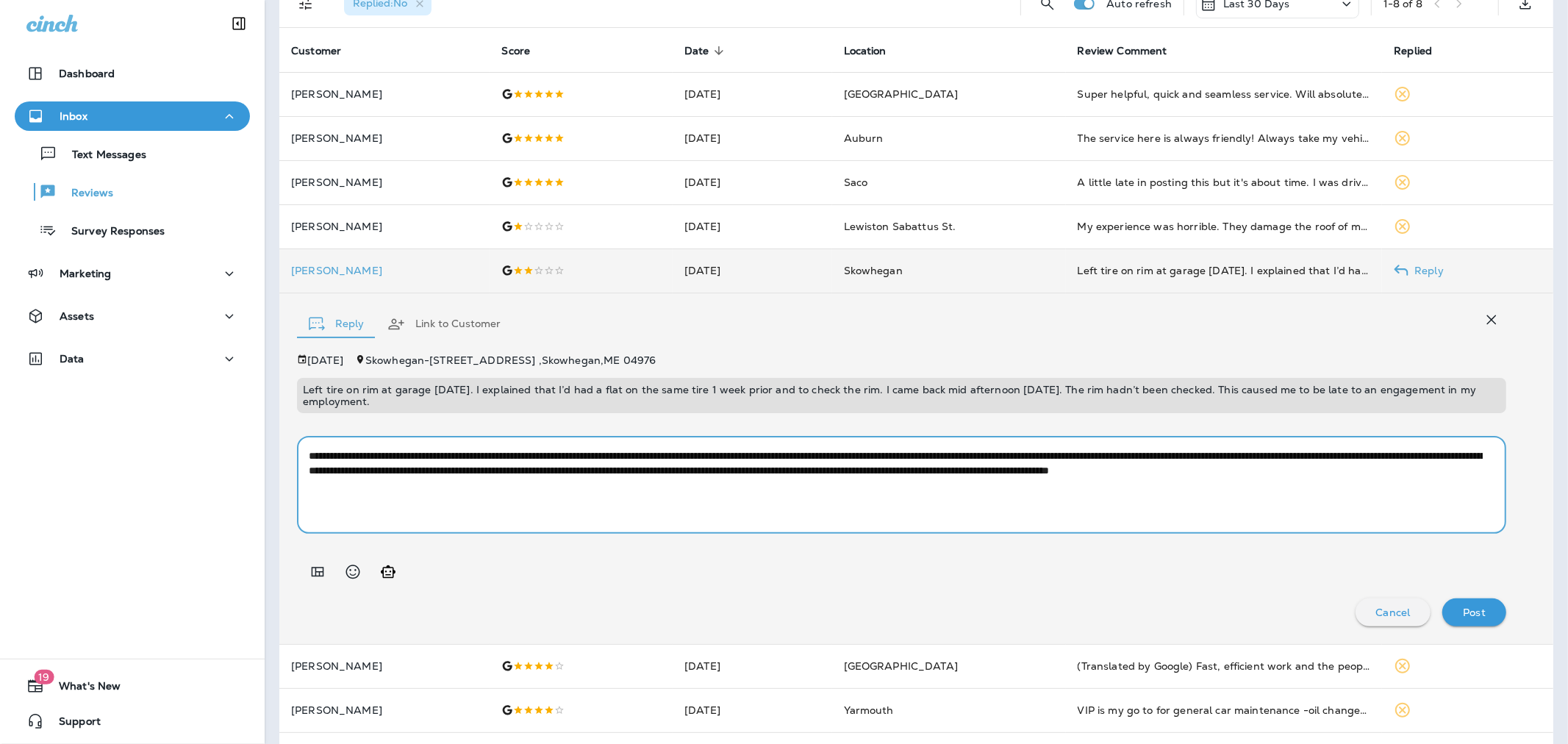
drag, startPoint x: 920, startPoint y: 468, endPoint x: 876, endPoint y: 472, distance: 44.2
click at [876, 472] on textarea "**********" at bounding box center [896, 486] width 1174 height 74
type textarea "**********"
click at [1478, 607] on div "Post" at bounding box center [1474, 612] width 40 height 19
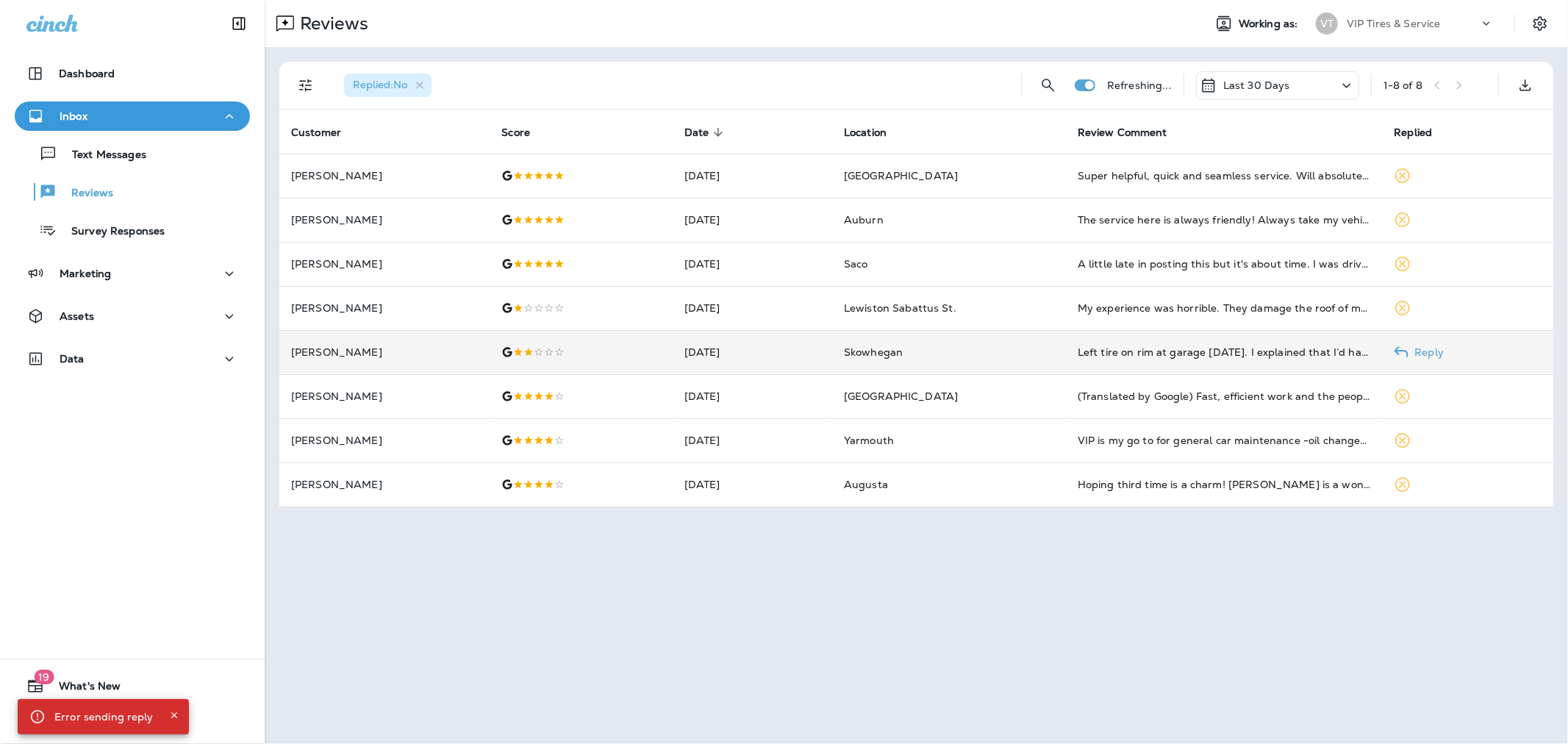
scroll to position [0, 0]
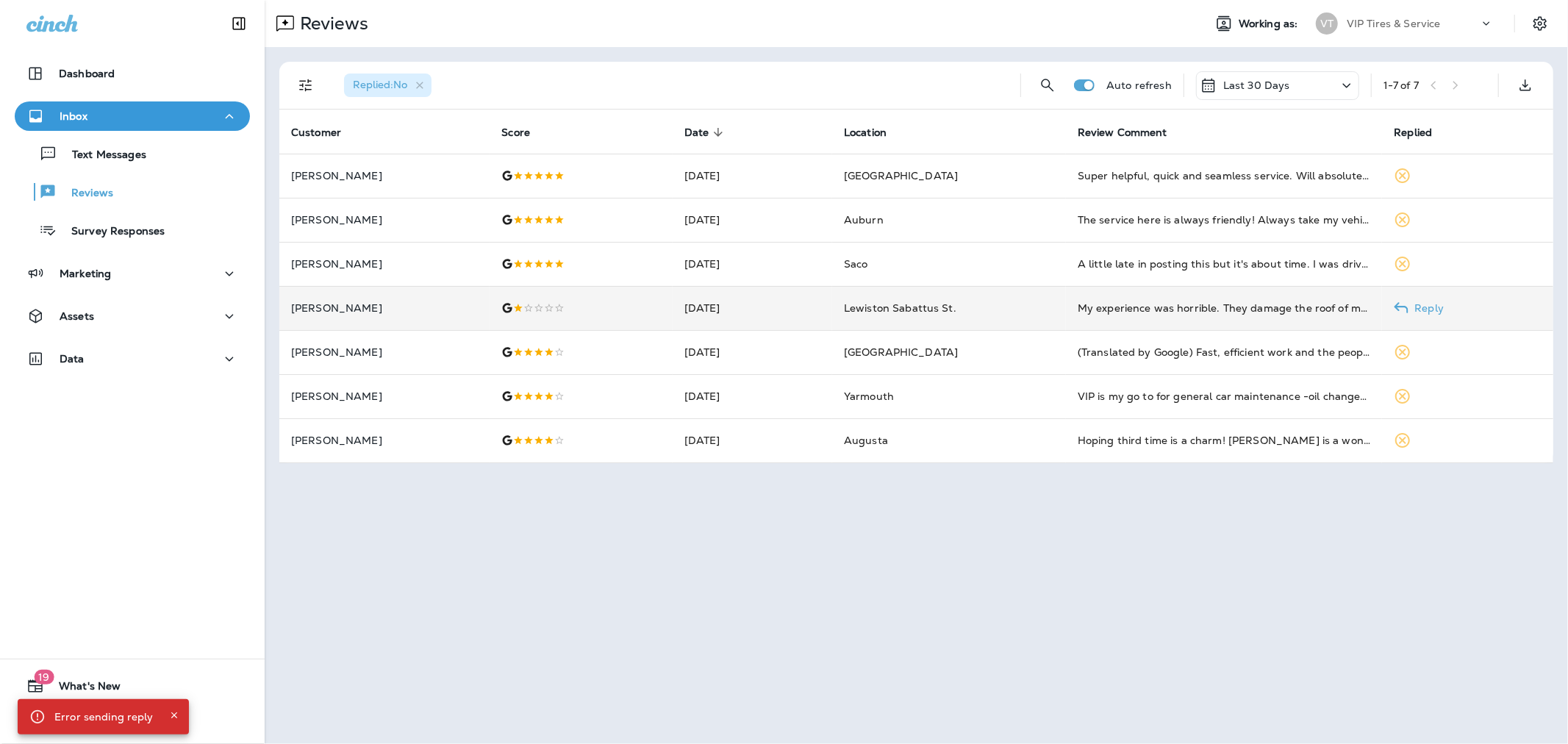
click at [400, 303] on p "[PERSON_NAME]" at bounding box center [384, 307] width 187 height 12
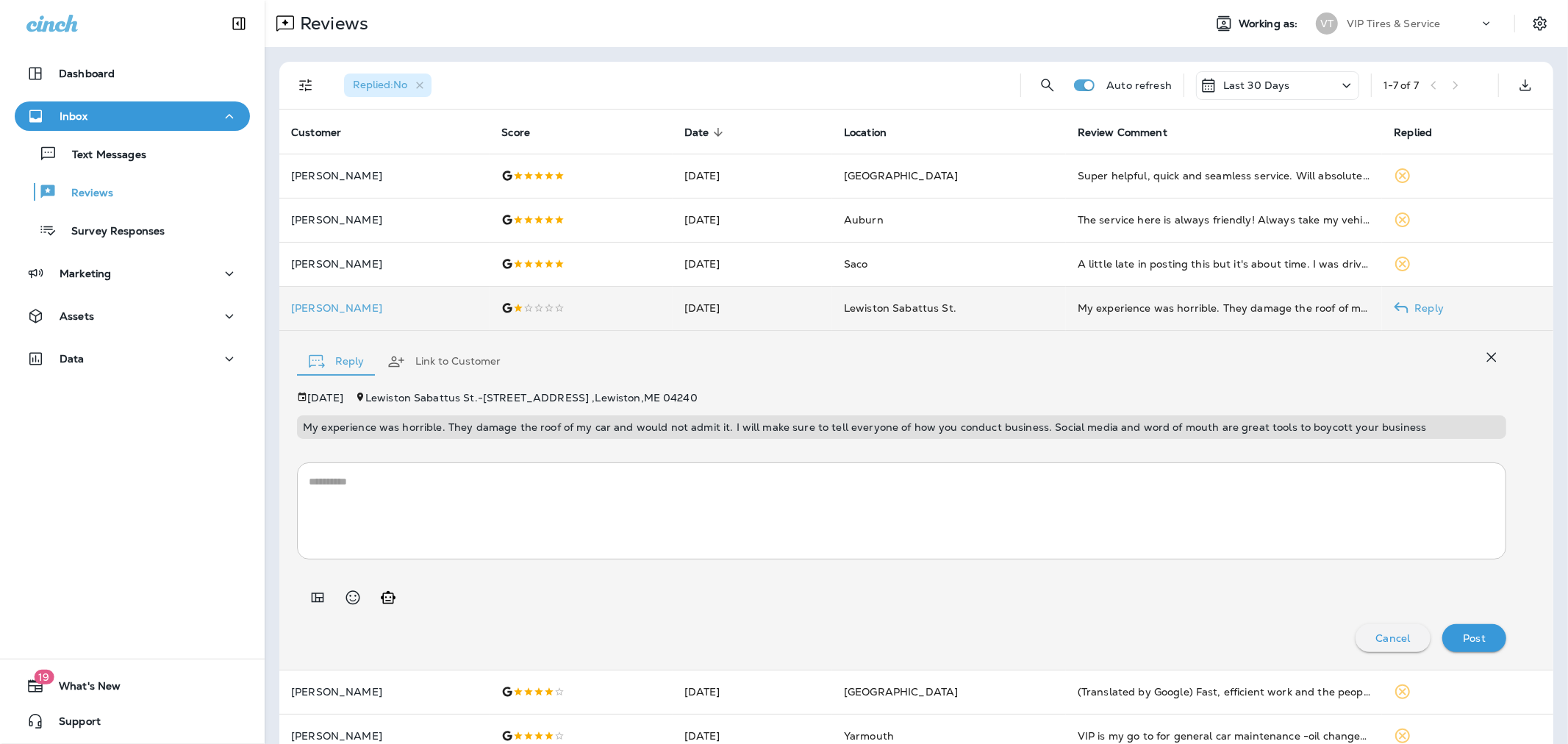
click at [307, 313] on p "[PERSON_NAME]" at bounding box center [384, 307] width 187 height 12
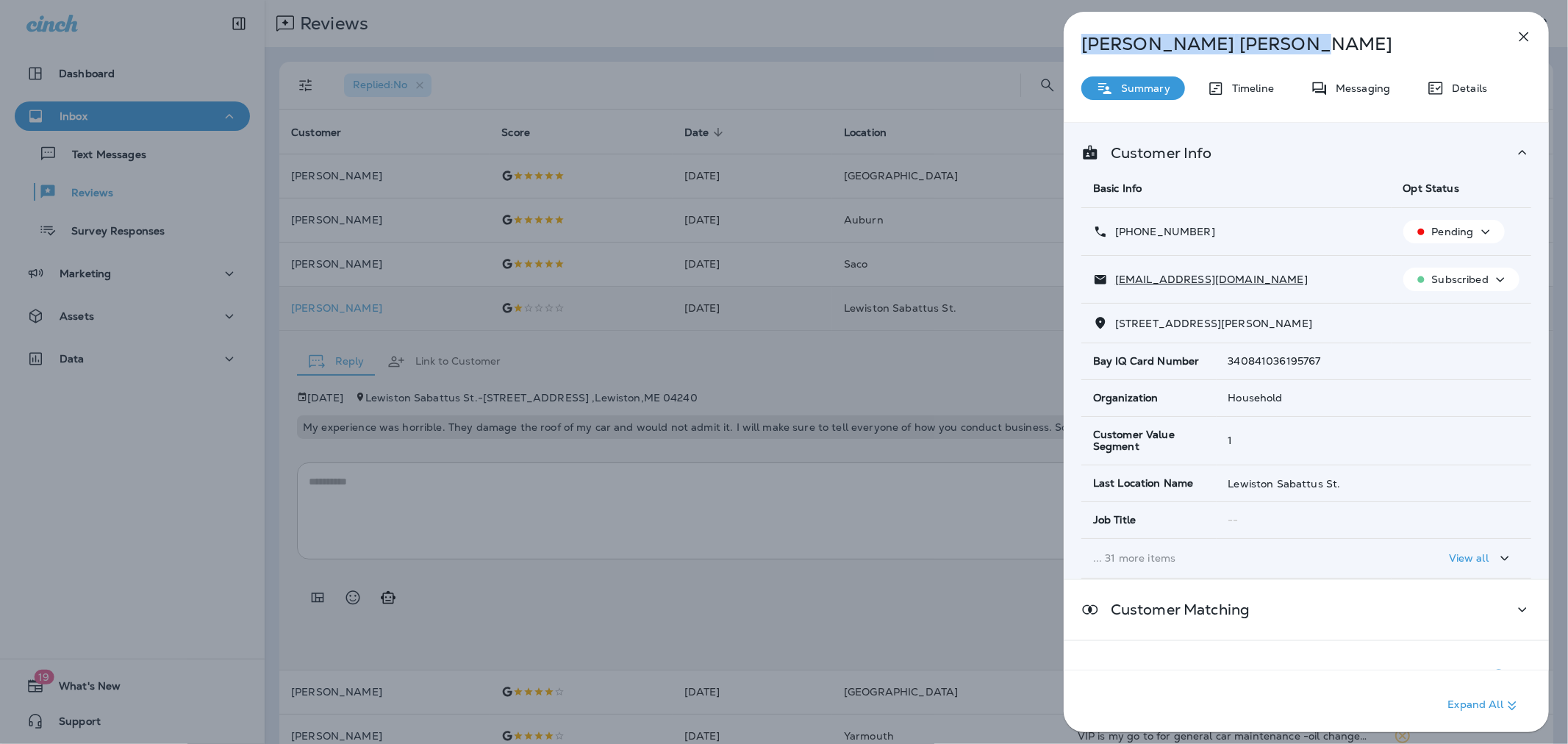
drag, startPoint x: 1221, startPoint y: 46, endPoint x: 1059, endPoint y: 46, distance: 162.0
click at [1059, 46] on div "[PERSON_NAME] Summary Timeline Messaging Details Customer Info Basic Info Opt S…" at bounding box center [1306, 372] width 523 height 744
copy p "[PERSON_NAME]"
drag, startPoint x: 1272, startPoint y: 280, endPoint x: 1111, endPoint y: 280, distance: 161.0
click at [1111, 280] on div "[EMAIL_ADDRESS][DOMAIN_NAME]" at bounding box center [1236, 280] width 287 height 16
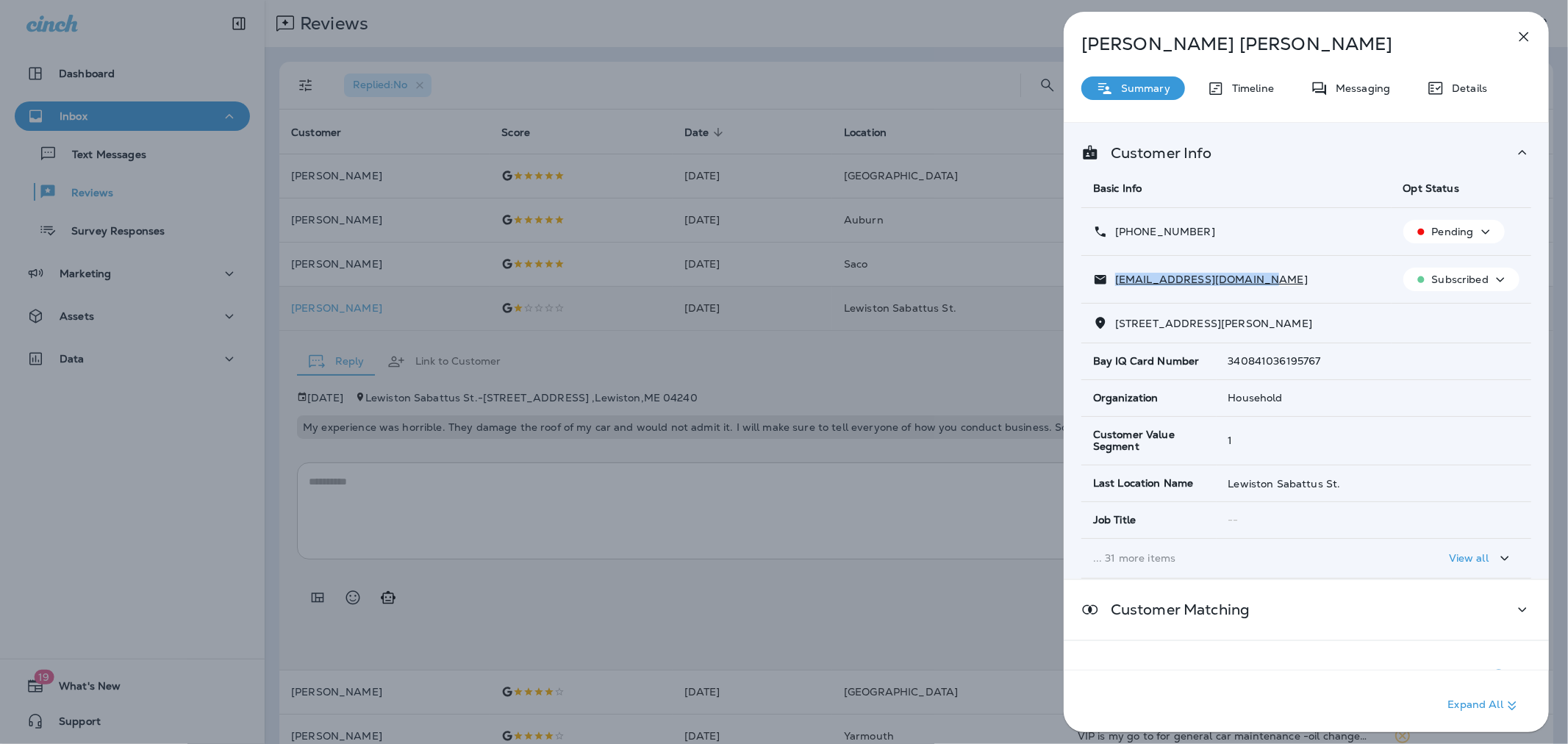
copy p "[EMAIL_ADDRESS][DOMAIN_NAME]"
drag, startPoint x: 591, startPoint y: 471, endPoint x: 600, endPoint y: 471, distance: 9.0
click at [591, 471] on div "[PERSON_NAME] Summary Timeline Messaging Details Customer Info Basic Info Opt S…" at bounding box center [784, 372] width 1568 height 744
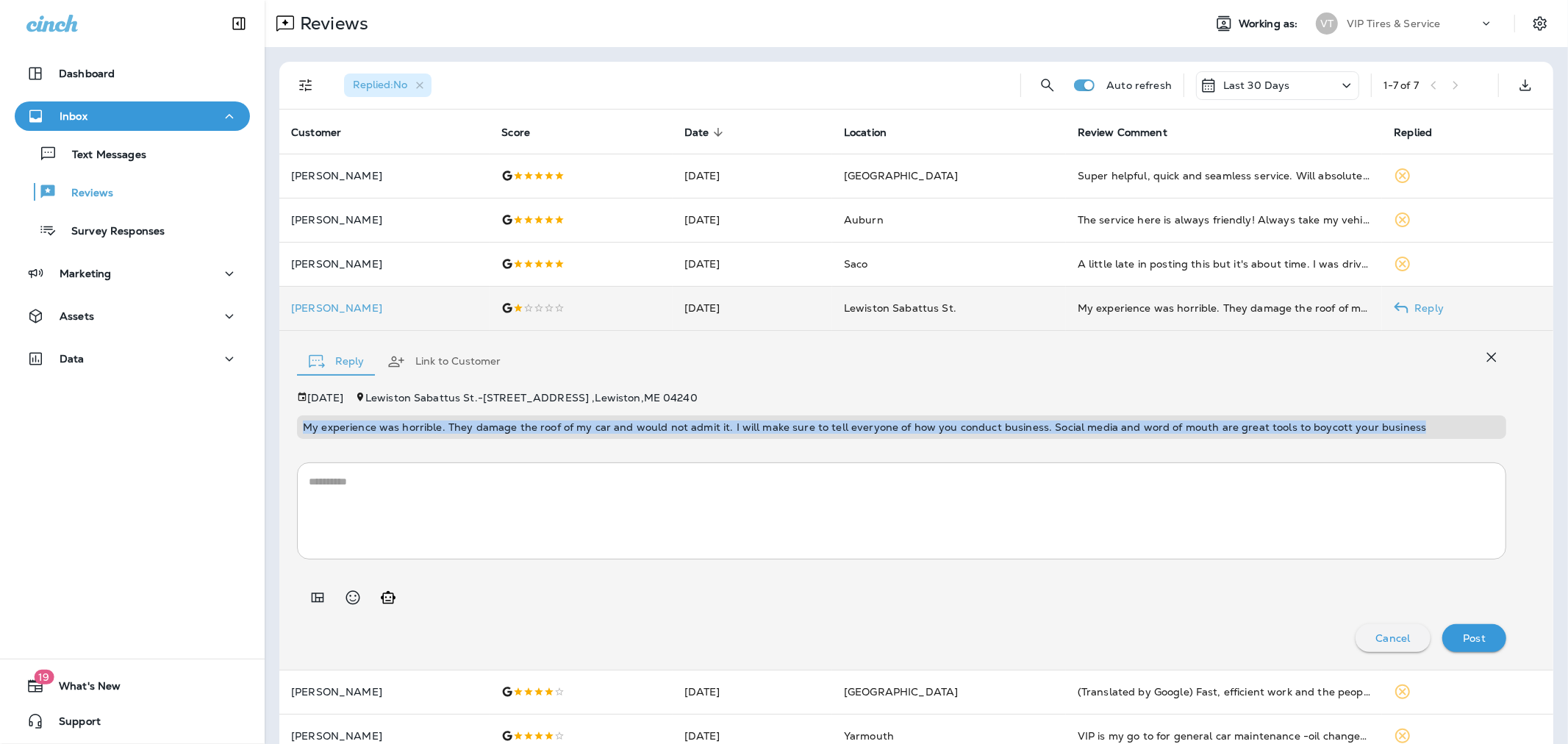
drag, startPoint x: 1412, startPoint y: 423, endPoint x: 305, endPoint y: 409, distance: 1107.1
click at [305, 409] on div "[DATE][STREET_ADDRESS][PERSON_NAME] My experience was horrible. They damage the…" at bounding box center [902, 416] width 1210 height 47
copy p "My experience was horrible. They damage the roof of my car and would not admit …"
